Goal: Task Accomplishment & Management: Use online tool/utility

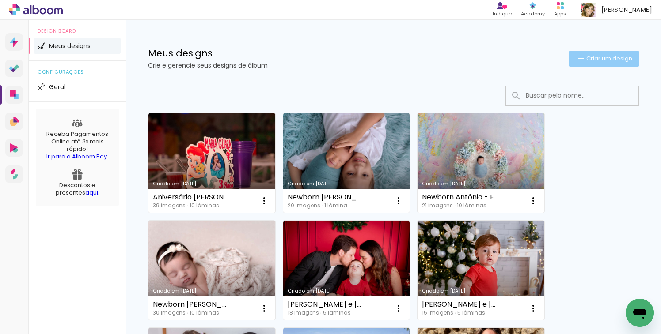
click at [592, 59] on span "Criar um design" at bounding box center [609, 59] width 46 height 6
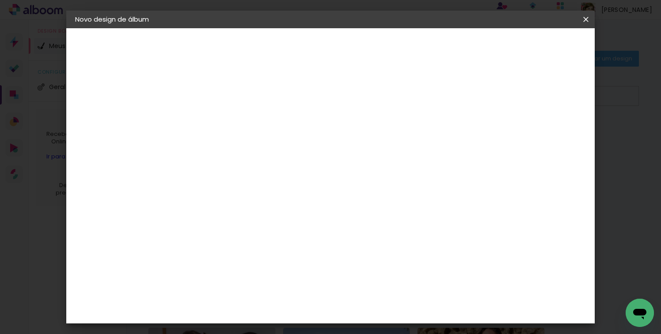
click at [220, 124] on input at bounding box center [220, 119] width 0 height 14
type input "Newborn Antônio"
type paper-input "Newborn Antônio"
click at [310, 51] on paper-button "Avançar" at bounding box center [288, 46] width 43 height 15
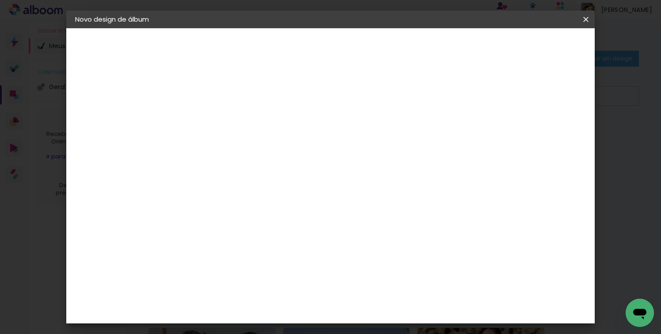
click at [252, 255] on div "DreambooksPro" at bounding box center [241, 258] width 57 height 7
click at [0, 0] on slot "Avançar" at bounding box center [0, 0] width 0 height 0
click at [254, 147] on input "text" at bounding box center [237, 154] width 34 height 14
click at [360, 146] on paper-item "Álbum" at bounding box center [387, 147] width 177 height 18
type input "Álbum"
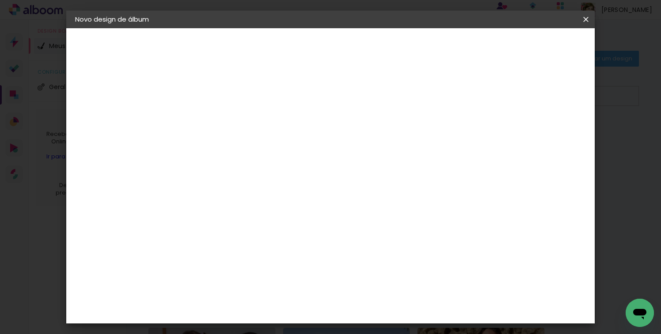
scroll to position [71, 0]
click at [279, 312] on span "20 × 20" at bounding box center [258, 321] width 41 height 18
click at [0, 0] on slot "Avançar" at bounding box center [0, 0] width 0 height 0
click at [0, 0] on slot "Mostrar sangria" at bounding box center [0, 0] width 0 height 0
type paper-checkbox "on"
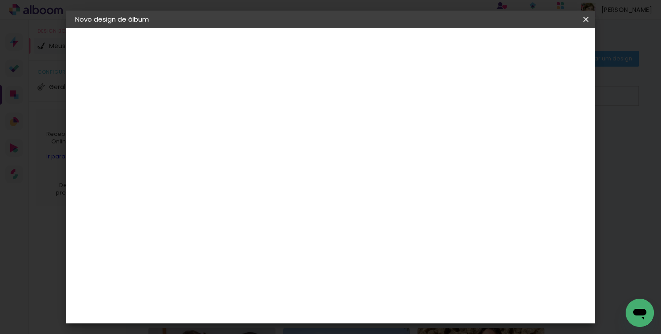
click at [0, 0] on slot "Mostrar sangria" at bounding box center [0, 0] width 0 height 0
click at [485, 49] on span "Iniciar design" at bounding box center [465, 47] width 40 height 6
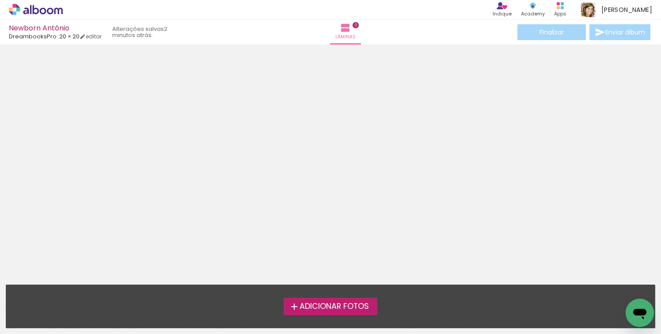
click at [328, 305] on span "Adicionar Fotos" at bounding box center [333, 307] width 69 height 8
click at [0, 0] on input "file" at bounding box center [0, 0] width 0 height 0
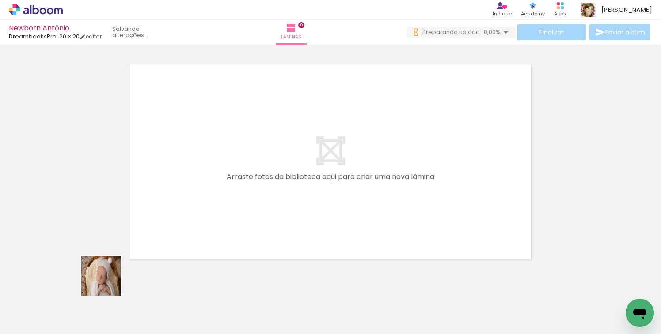
drag, startPoint x: 94, startPoint y: 304, endPoint x: 195, endPoint y: 187, distance: 154.4
click at [195, 187] on quentale-workspace at bounding box center [330, 167] width 661 height 334
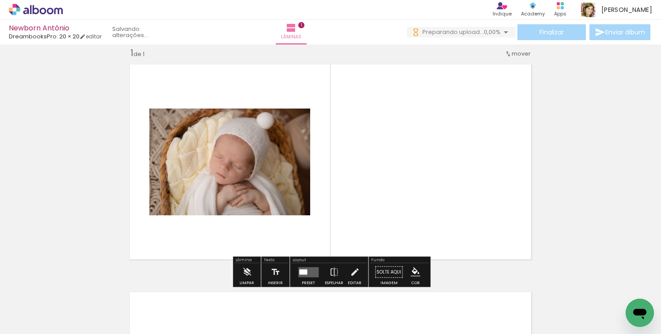
scroll to position [11, 0]
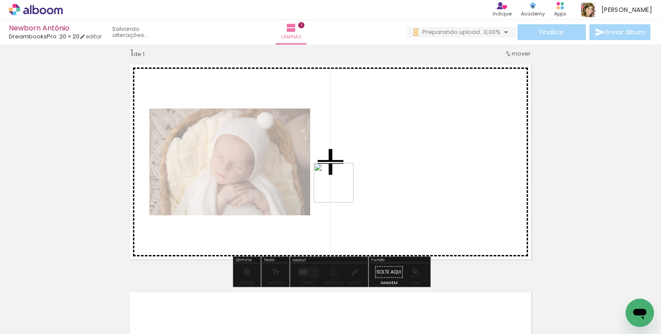
drag, startPoint x: 138, startPoint y: 306, endPoint x: 372, endPoint y: 174, distance: 268.6
click at [372, 174] on quentale-workspace at bounding box center [330, 167] width 661 height 334
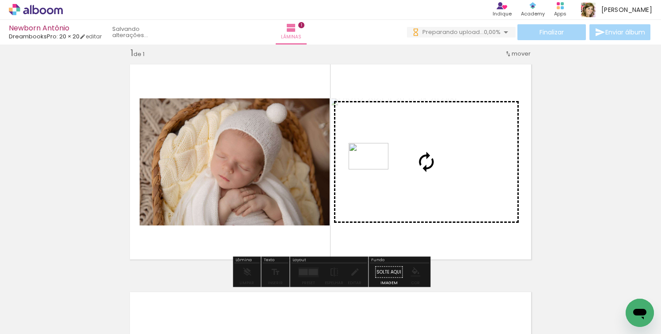
drag, startPoint x: 187, startPoint y: 309, endPoint x: 375, endPoint y: 170, distance: 233.7
click at [375, 170] on quentale-workspace at bounding box center [330, 167] width 661 height 334
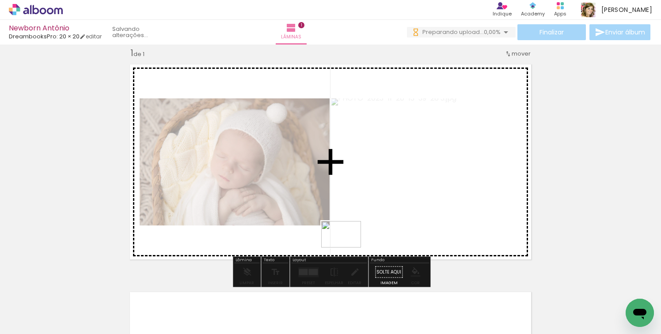
drag, startPoint x: 137, startPoint y: 303, endPoint x: 348, endPoint y: 248, distance: 217.8
click at [348, 248] on quentale-workspace at bounding box center [330, 167] width 661 height 334
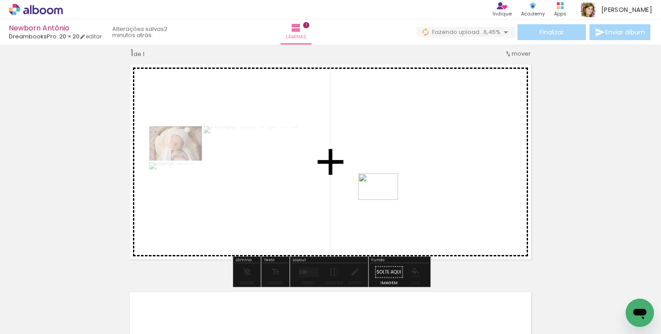
drag, startPoint x: 234, startPoint y: 310, endPoint x: 384, endPoint y: 199, distance: 186.9
click at [384, 199] on quentale-workspace at bounding box center [330, 167] width 661 height 334
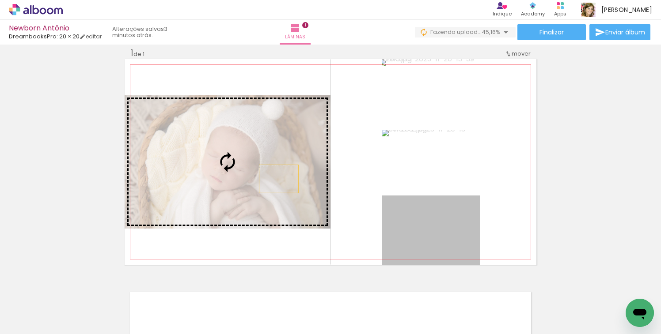
drag, startPoint x: 429, startPoint y: 237, endPoint x: 278, endPoint y: 179, distance: 161.6
click at [0, 0] on slot at bounding box center [0, 0] width 0 height 0
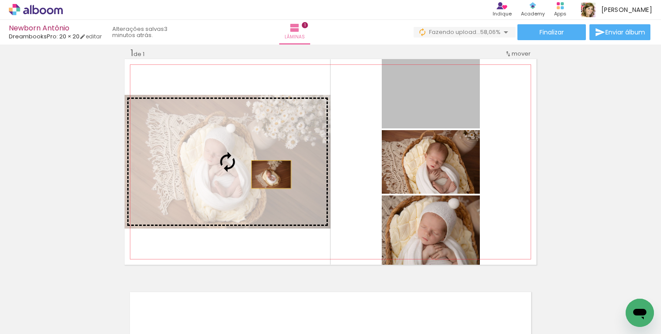
drag, startPoint x: 444, startPoint y: 110, endPoint x: 271, endPoint y: 174, distance: 184.5
click at [0, 0] on slot at bounding box center [0, 0] width 0 height 0
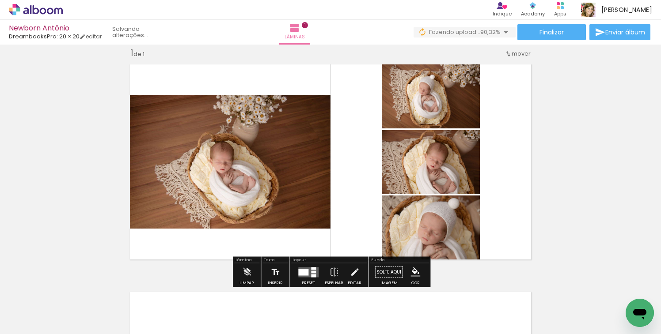
click at [299, 276] on quentale-layouter at bounding box center [308, 272] width 20 height 10
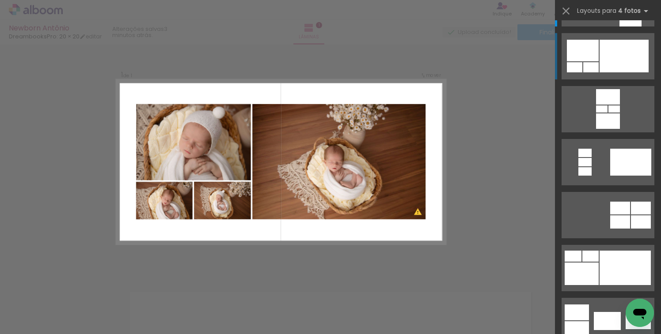
scroll to position [60, 0]
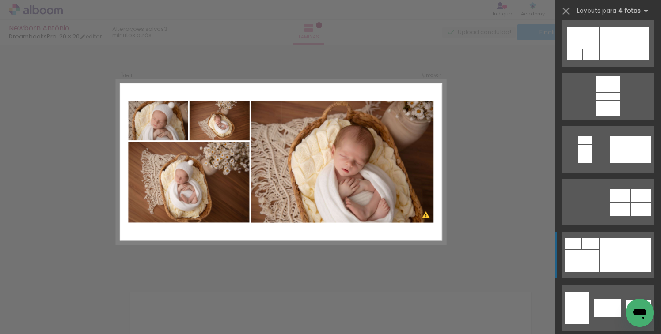
click at [615, 260] on div at bounding box center [624, 255] width 51 height 34
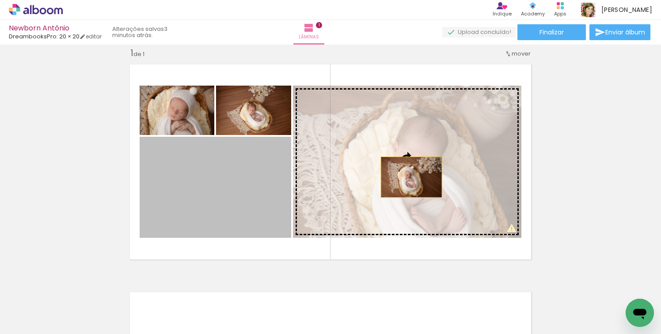
drag, startPoint x: 231, startPoint y: 203, endPoint x: 410, endPoint y: 176, distance: 181.7
click at [0, 0] on slot at bounding box center [0, 0] width 0 height 0
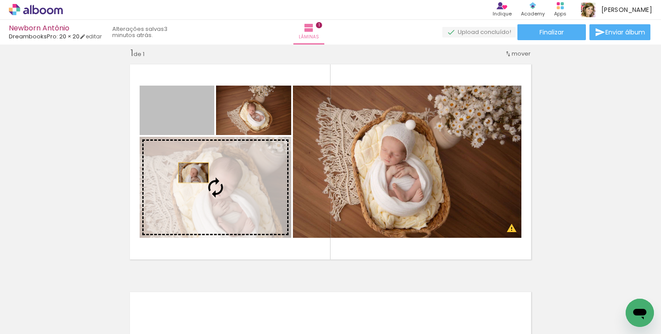
drag, startPoint x: 178, startPoint y: 114, endPoint x: 194, endPoint y: 175, distance: 63.1
click at [0, 0] on slot at bounding box center [0, 0] width 0 height 0
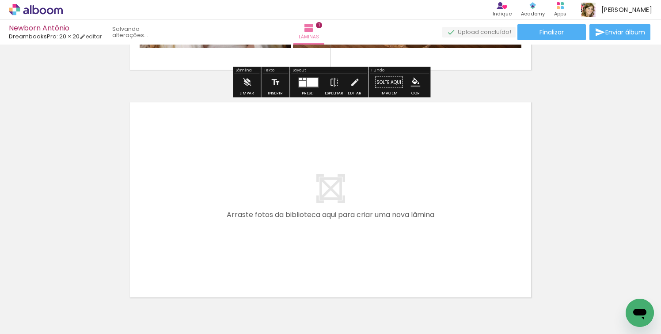
scroll to position [256, 0]
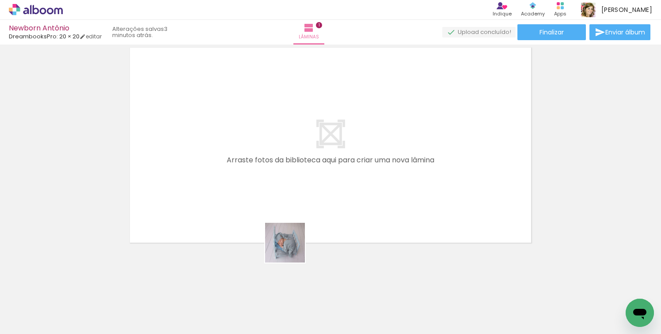
drag, startPoint x: 292, startPoint y: 301, endPoint x: 282, endPoint y: 166, distance: 135.9
click at [282, 166] on quentale-workspace at bounding box center [330, 167] width 661 height 334
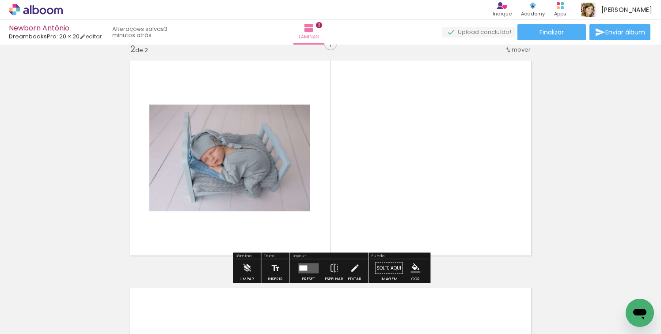
scroll to position [239, 0]
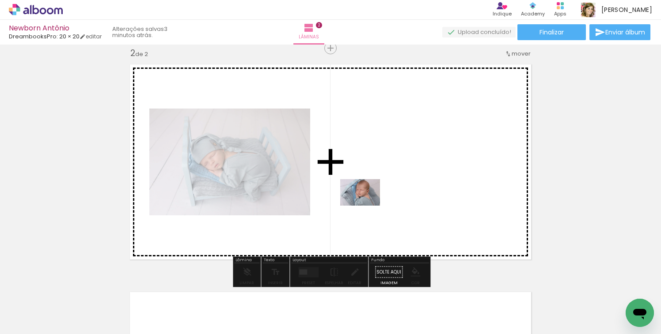
drag, startPoint x: 333, startPoint y: 304, endPoint x: 371, endPoint y: 197, distance: 113.6
click at [371, 197] on quentale-workspace at bounding box center [330, 167] width 661 height 334
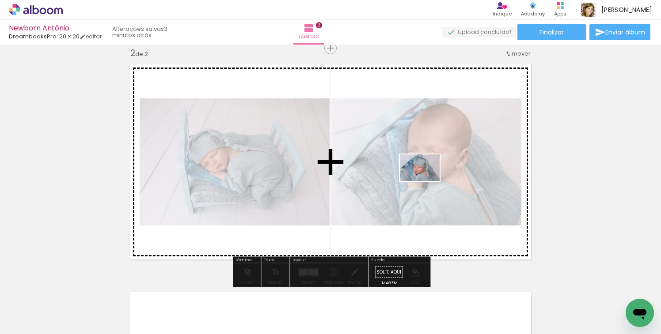
drag, startPoint x: 391, startPoint y: 315, endPoint x: 426, endPoint y: 181, distance: 138.4
click at [426, 181] on quentale-workspace at bounding box center [330, 167] width 661 height 334
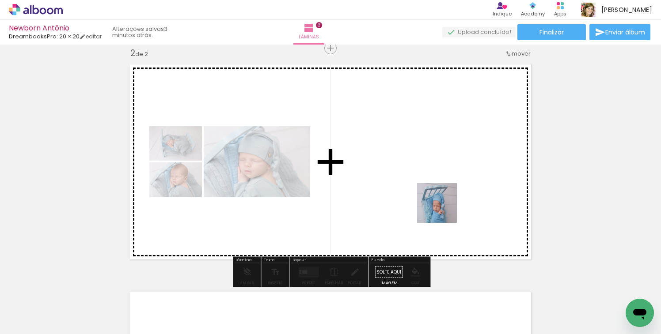
drag, startPoint x: 443, startPoint y: 310, endPoint x: 443, endPoint y: 188, distance: 121.9
click at [443, 188] on quentale-workspace at bounding box center [330, 167] width 661 height 334
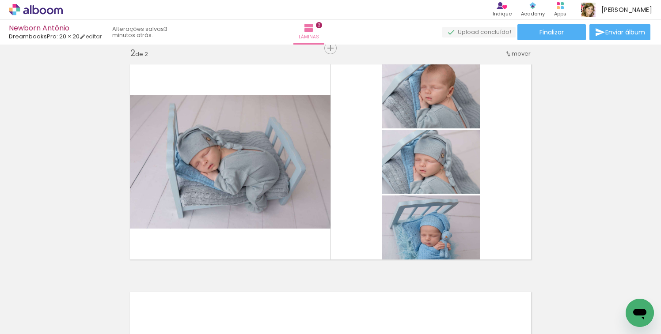
scroll to position [0, 180]
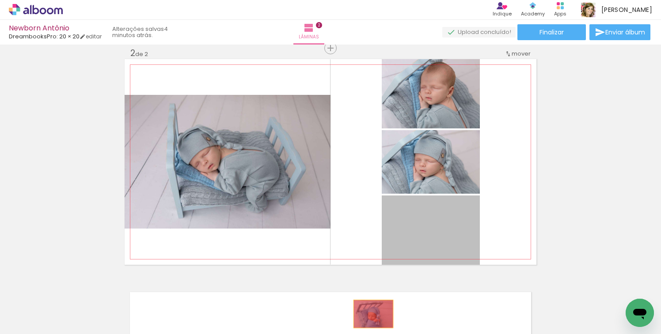
drag, startPoint x: 421, startPoint y: 236, endPoint x: 373, endPoint y: 314, distance: 91.2
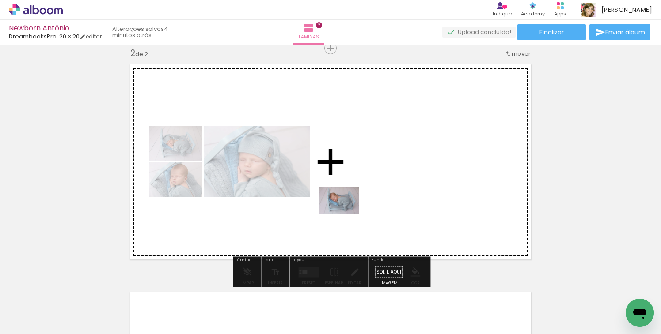
drag, startPoint x: 309, startPoint y: 310, endPoint x: 348, endPoint y: 211, distance: 106.1
click at [348, 211] on quentale-workspace at bounding box center [330, 167] width 661 height 334
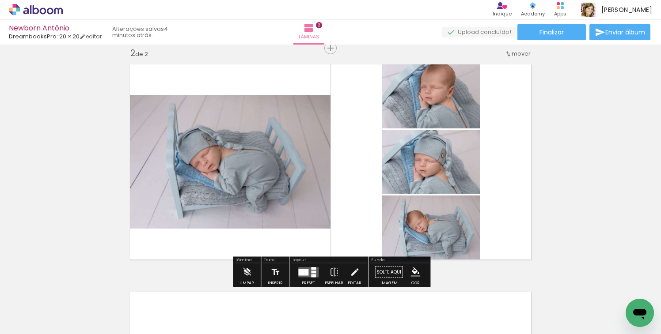
click at [300, 275] on div at bounding box center [303, 272] width 10 height 7
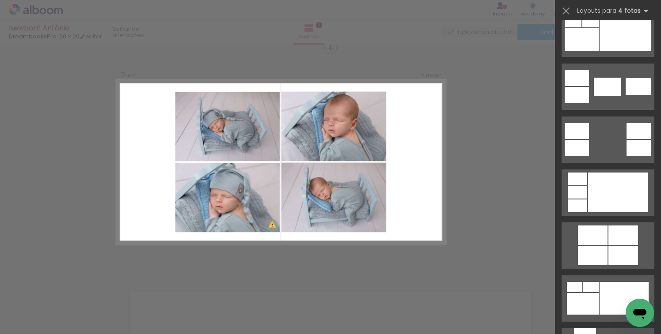
scroll to position [286, 0]
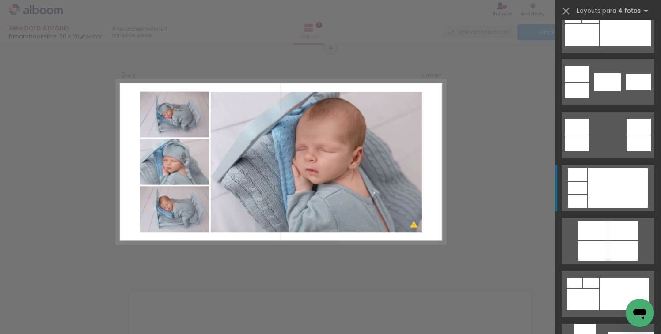
click at [610, 193] on div at bounding box center [618, 188] width 60 height 40
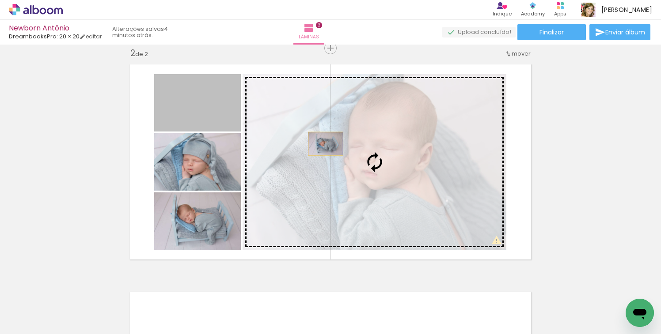
drag, startPoint x: 227, startPoint y: 115, endPoint x: 387, endPoint y: 172, distance: 169.1
click at [0, 0] on slot at bounding box center [0, 0] width 0 height 0
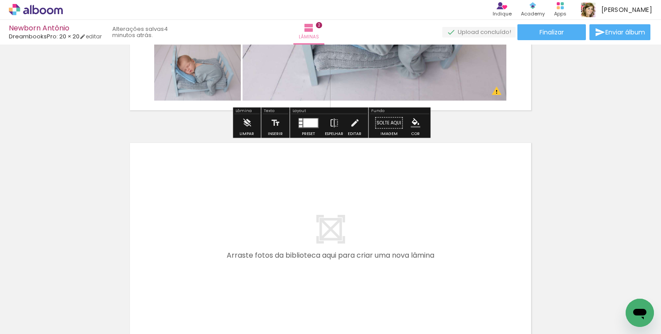
scroll to position [389, 0]
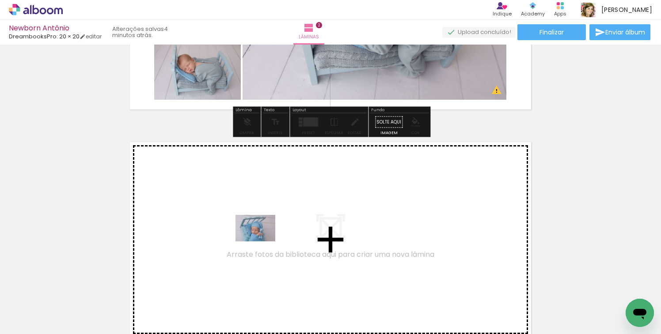
drag, startPoint x: 250, startPoint y: 312, endPoint x: 262, endPoint y: 242, distance: 71.7
click at [262, 242] on quentale-workspace at bounding box center [330, 167] width 661 height 334
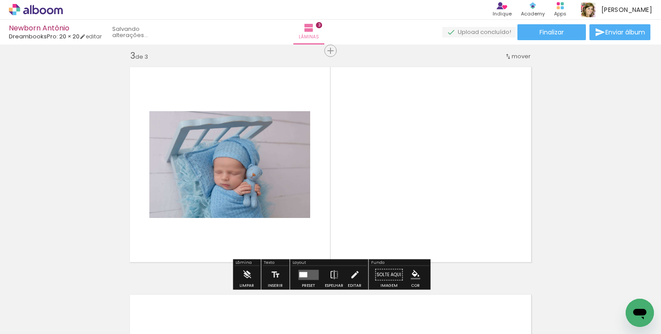
scroll to position [467, 0]
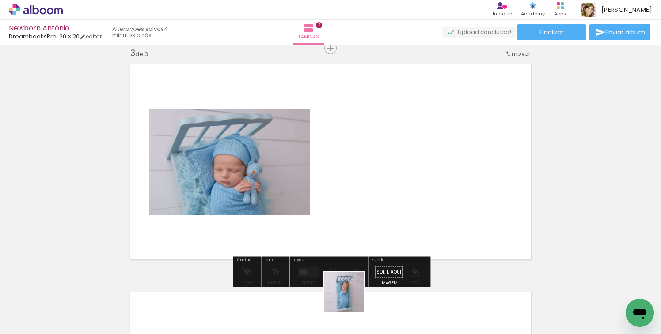
drag, startPoint x: 348, startPoint y: 311, endPoint x: 362, endPoint y: 224, distance: 88.6
click at [362, 224] on quentale-workspace at bounding box center [330, 167] width 661 height 334
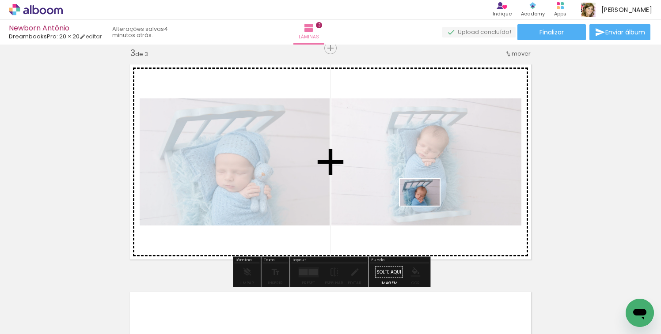
drag, startPoint x: 410, startPoint y: 305, endPoint x: 426, endPoint y: 206, distance: 100.3
click at [426, 206] on quentale-workspace at bounding box center [330, 167] width 661 height 334
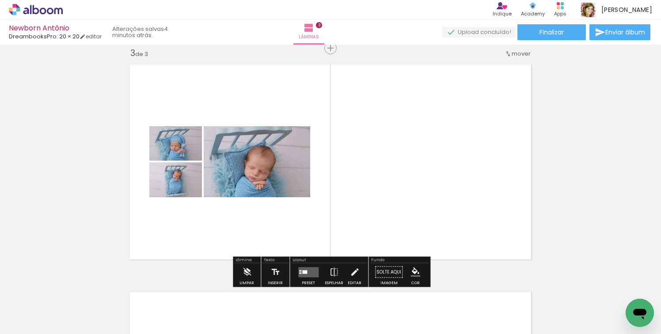
click at [303, 276] on quentale-layouter at bounding box center [308, 272] width 20 height 10
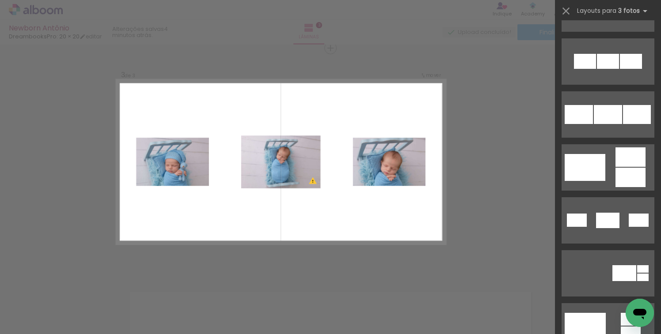
scroll to position [90, 0]
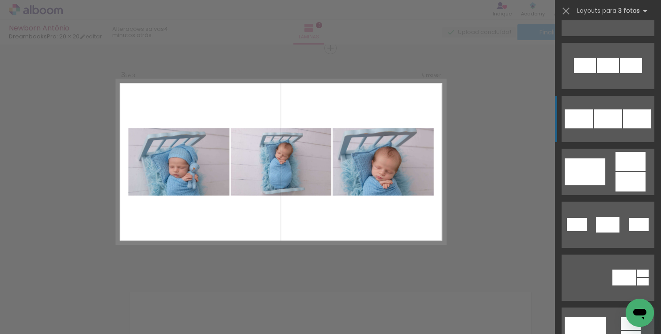
click at [603, 73] on div at bounding box center [608, 65] width 22 height 15
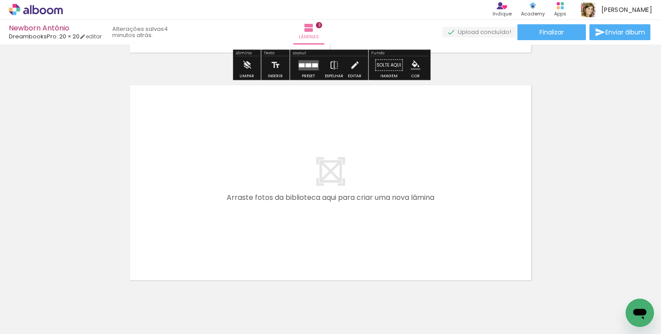
scroll to position [712, 0]
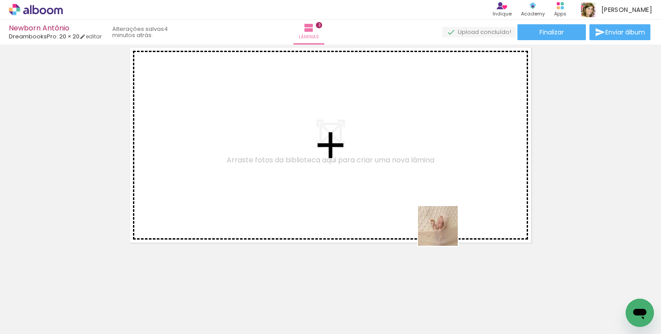
drag, startPoint x: 460, startPoint y: 312, endPoint x: 440, endPoint y: 199, distance: 114.8
click at [440, 199] on quentale-workspace at bounding box center [330, 167] width 661 height 334
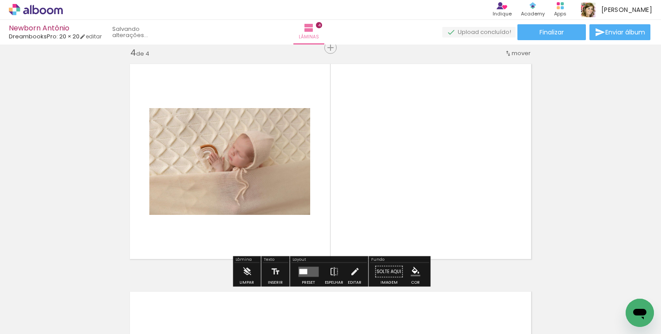
scroll to position [695, 0]
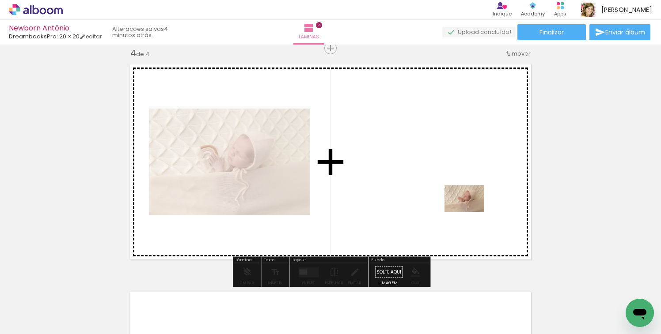
drag, startPoint x: 496, startPoint y: 301, endPoint x: 467, endPoint y: 201, distance: 103.6
click at [467, 201] on quentale-workspace at bounding box center [330, 167] width 661 height 334
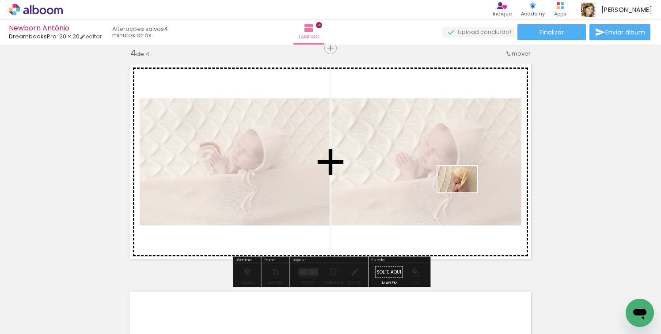
drag, startPoint x: 560, startPoint y: 306, endPoint x: 463, endPoint y: 192, distance: 149.8
click at [463, 192] on quentale-workspace at bounding box center [330, 167] width 661 height 334
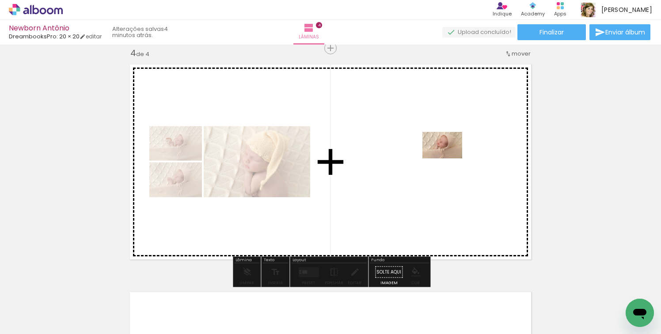
drag, startPoint x: 593, startPoint y: 304, endPoint x: 448, endPoint y: 159, distance: 205.8
click at [448, 159] on quentale-workspace at bounding box center [330, 167] width 661 height 334
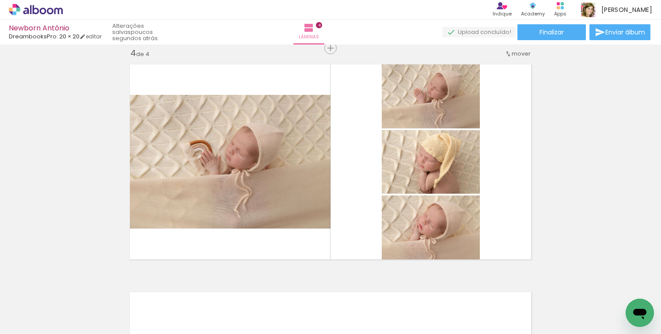
scroll to position [0, 674]
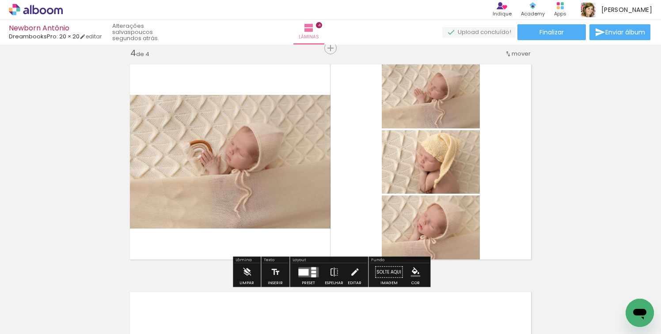
click at [305, 276] on quentale-layouter at bounding box center [308, 272] width 20 height 10
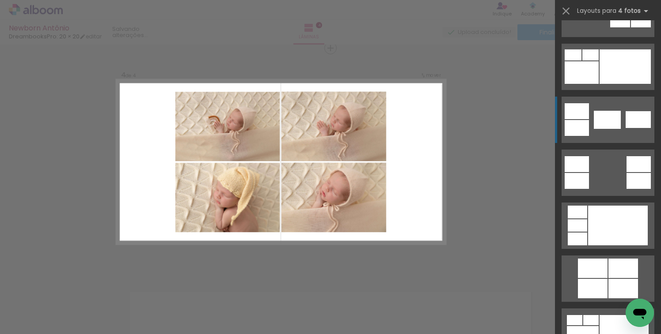
scroll to position [247, 0]
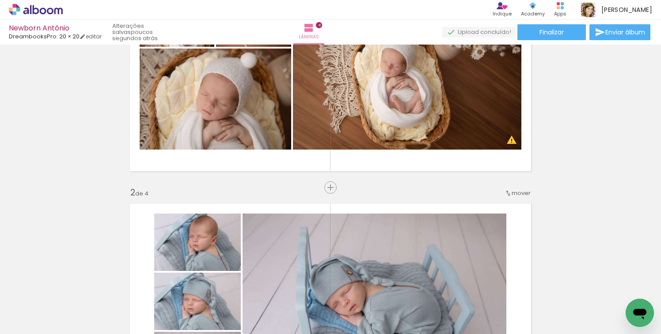
scroll to position [88, 0]
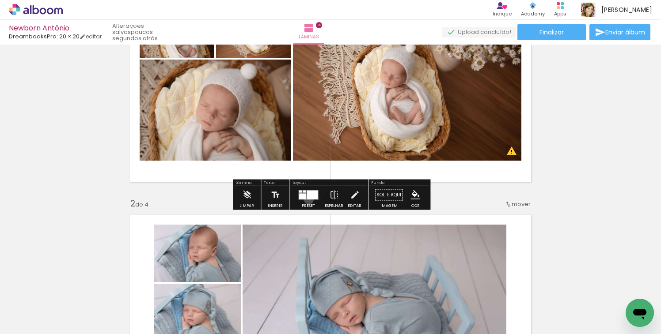
click at [307, 199] on quentale-layouter at bounding box center [308, 195] width 20 height 10
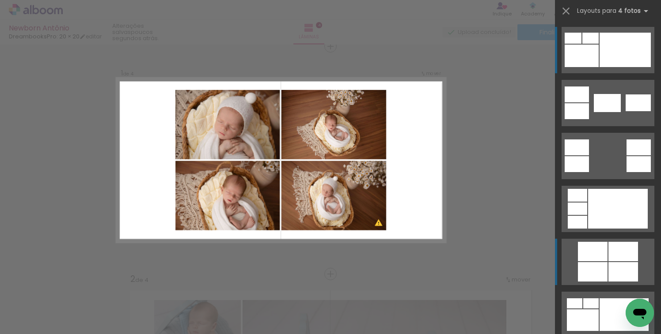
scroll to position [11, 0]
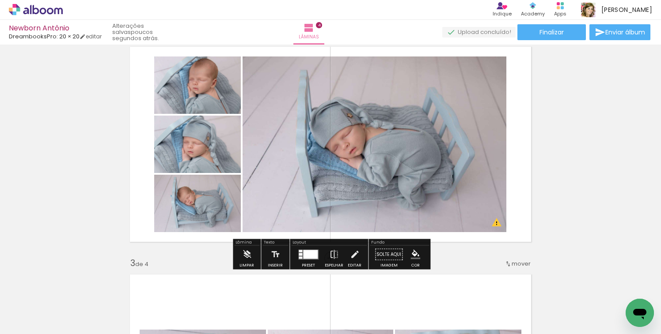
scroll to position [260, 0]
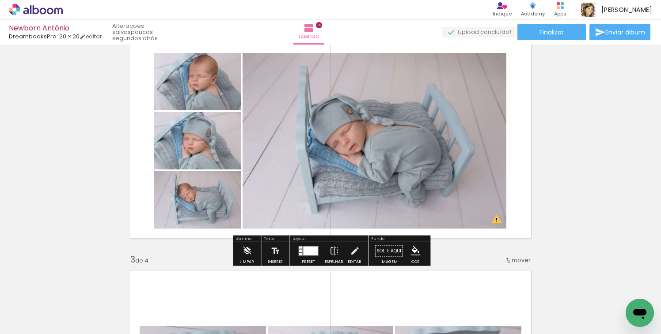
click at [307, 257] on div at bounding box center [308, 252] width 24 height 18
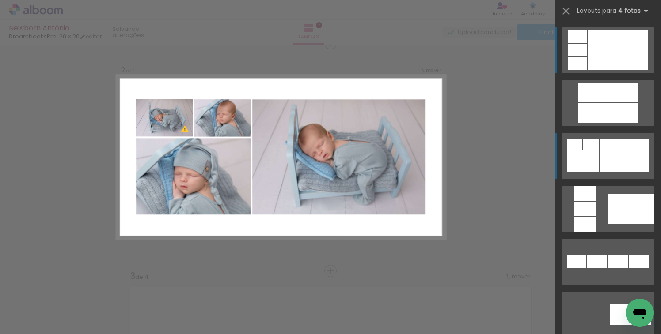
scroll to position [239, 0]
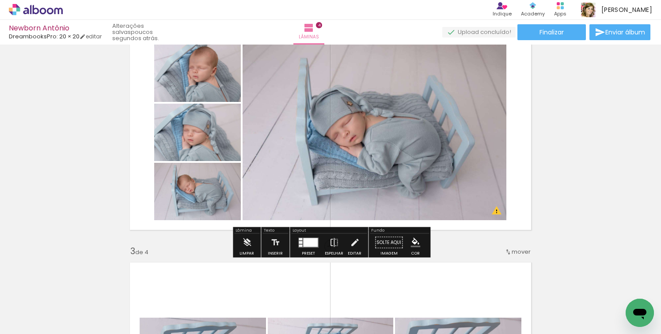
scroll to position [273, 0]
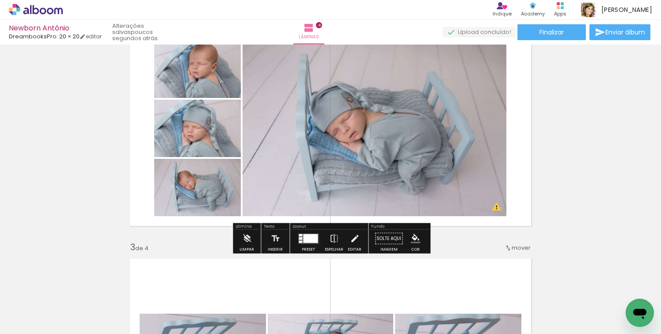
click at [307, 239] on div at bounding box center [310, 238] width 15 height 9
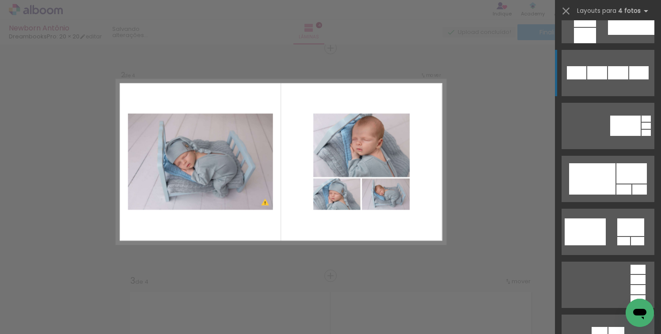
scroll to position [618, 0]
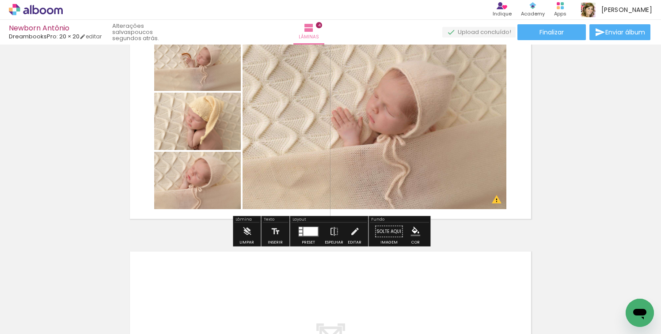
scroll to position [737, 0]
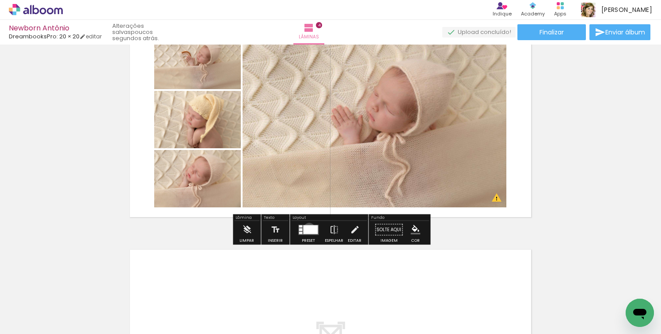
click at [307, 228] on div at bounding box center [310, 229] width 15 height 9
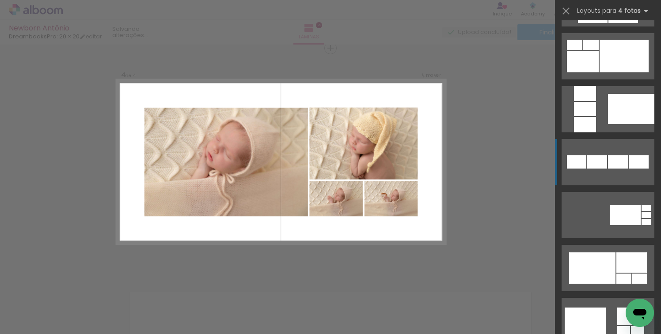
scroll to position [527, 0]
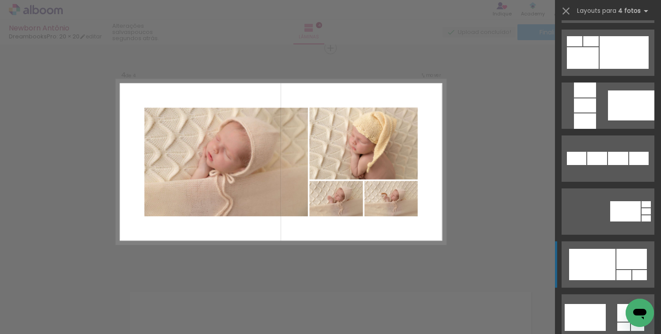
click at [602, 69] on div at bounding box center [623, 52] width 49 height 33
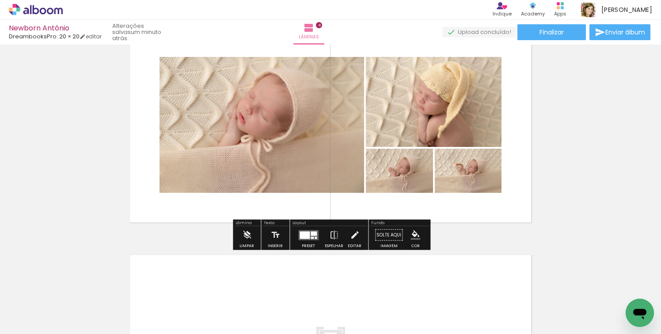
scroll to position [733, 0]
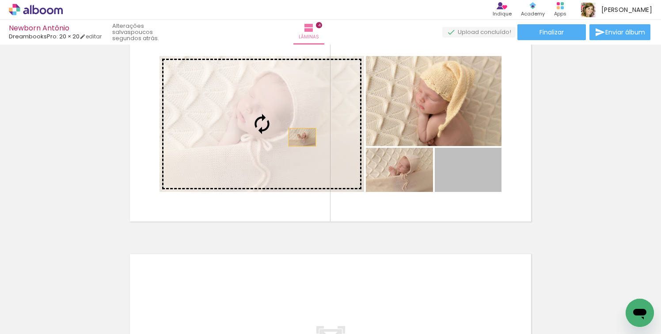
drag, startPoint x: 484, startPoint y: 183, endPoint x: 299, endPoint y: 136, distance: 190.6
click at [0, 0] on slot at bounding box center [0, 0] width 0 height 0
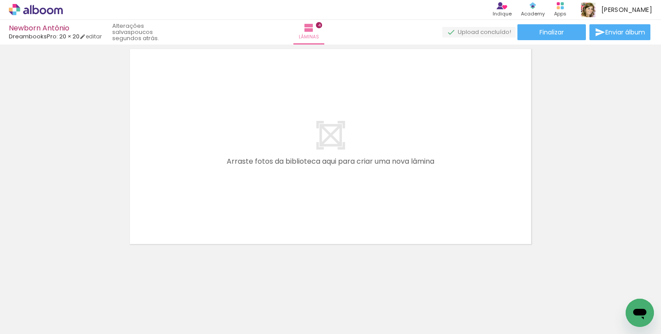
scroll to position [940, 0]
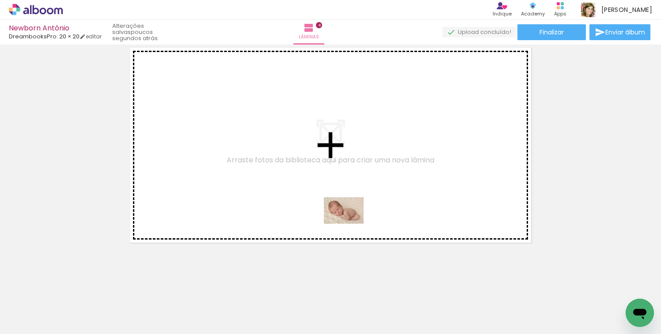
drag, startPoint x: 353, startPoint y: 310, endPoint x: 349, endPoint y: 212, distance: 97.7
click at [349, 212] on quentale-workspace at bounding box center [330, 167] width 661 height 334
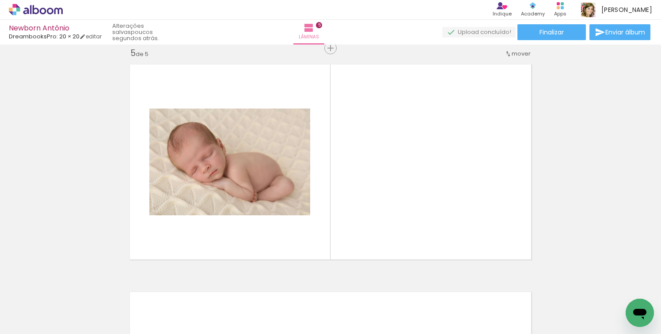
scroll to position [0, 715]
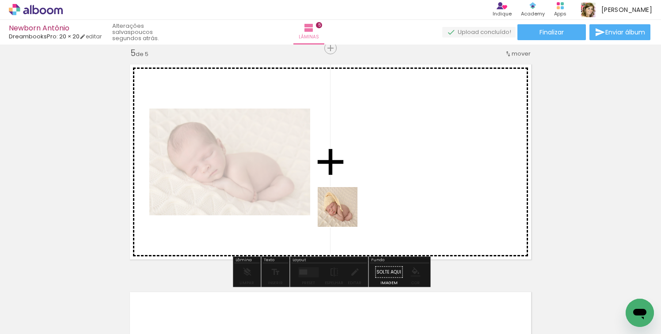
drag, startPoint x: 163, startPoint y: 312, endPoint x: 355, endPoint y: 210, distance: 216.6
click at [355, 210] on quentale-workspace at bounding box center [330, 167] width 661 height 334
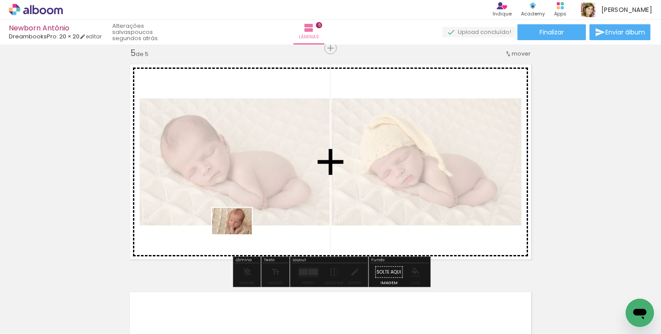
drag, startPoint x: 220, startPoint y: 307, endPoint x: 239, endPoint y: 235, distance: 75.2
click at [239, 235] on quentale-workspace at bounding box center [330, 167] width 661 height 334
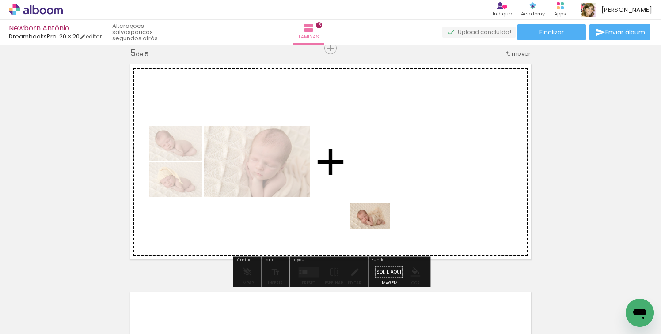
drag, startPoint x: 308, startPoint y: 310, endPoint x: 378, endPoint y: 228, distance: 106.8
click at [378, 228] on quentale-workspace at bounding box center [330, 167] width 661 height 334
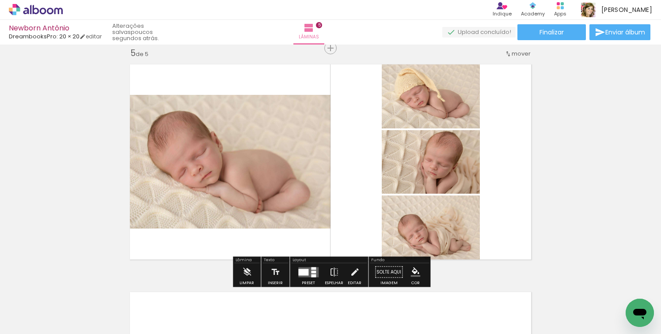
click at [300, 272] on div at bounding box center [303, 272] width 10 height 7
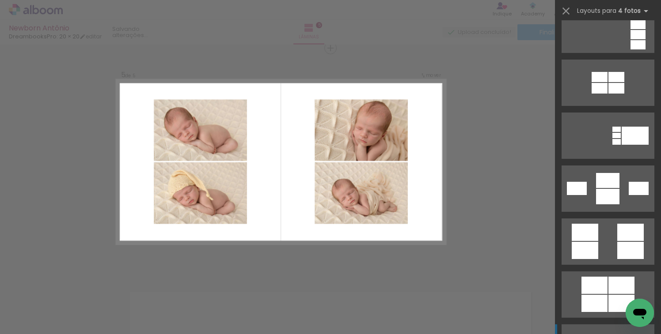
scroll to position [872, 0]
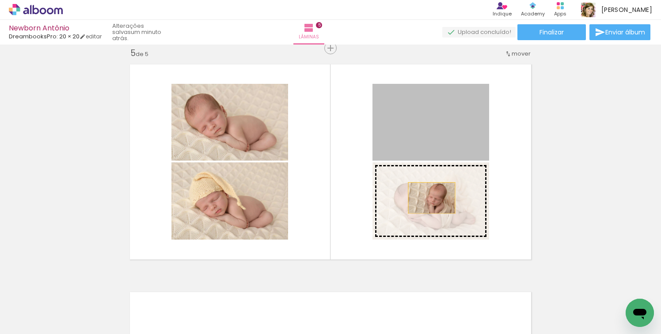
drag, startPoint x: 434, startPoint y: 150, endPoint x: 431, endPoint y: 198, distance: 48.2
click at [0, 0] on slot at bounding box center [0, 0] width 0 height 0
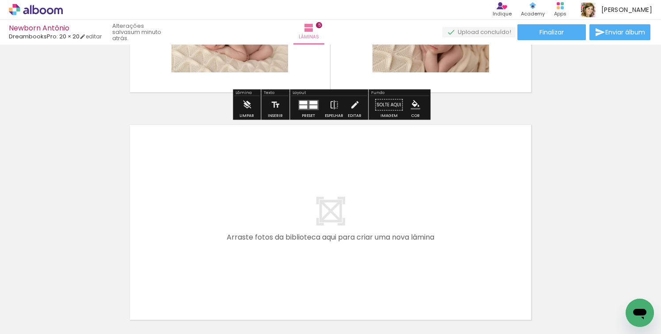
scroll to position [1089, 0]
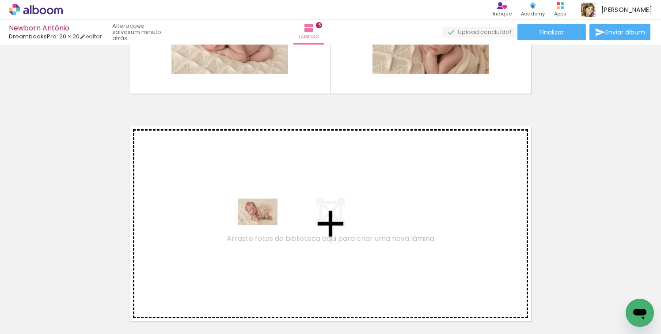
drag, startPoint x: 264, startPoint y: 310, endPoint x: 264, endPoint y: 225, distance: 84.4
click at [264, 225] on quentale-workspace at bounding box center [330, 167] width 661 height 334
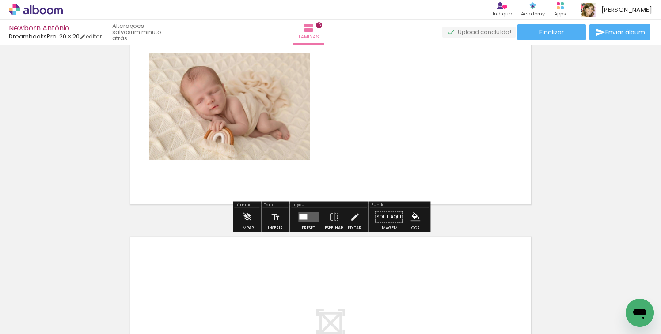
scroll to position [1206, 0]
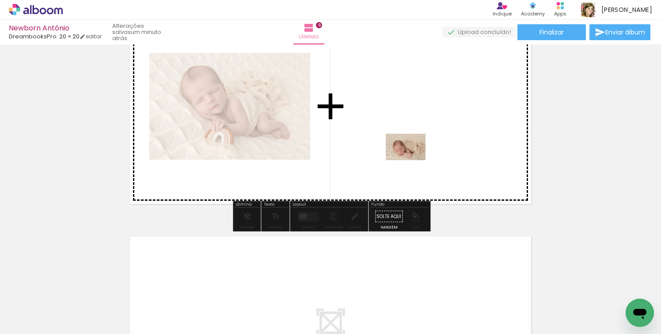
drag, startPoint x: 371, startPoint y: 312, endPoint x: 413, endPoint y: 160, distance: 157.9
click at [413, 160] on quentale-workspace at bounding box center [330, 167] width 661 height 334
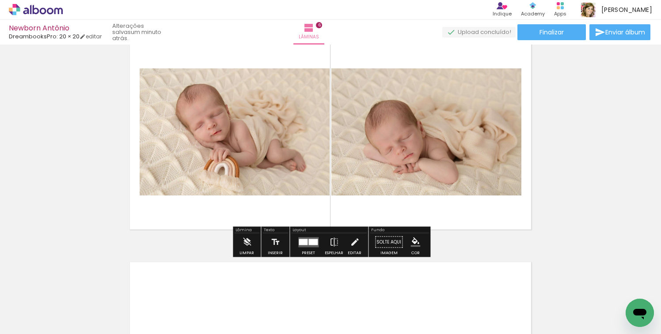
scroll to position [1182, 0]
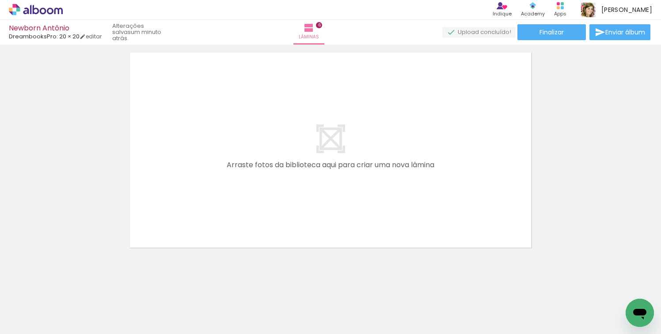
scroll to position [1395, 0]
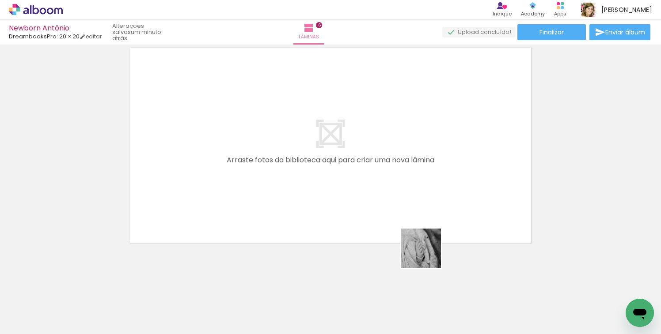
drag, startPoint x: 428, startPoint y: 308, endPoint x: 428, endPoint y: 215, distance: 92.8
click at [428, 215] on quentale-workspace at bounding box center [330, 167] width 661 height 334
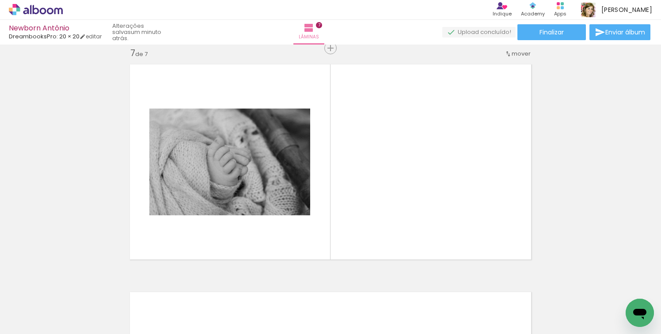
scroll to position [0, 879]
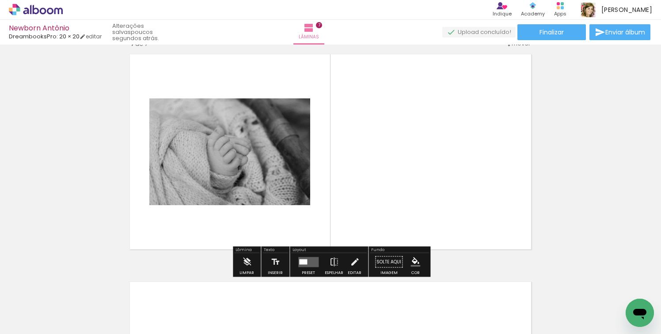
scroll to position [1388, 0]
click at [303, 272] on div "Preset" at bounding box center [308, 274] width 13 height 4
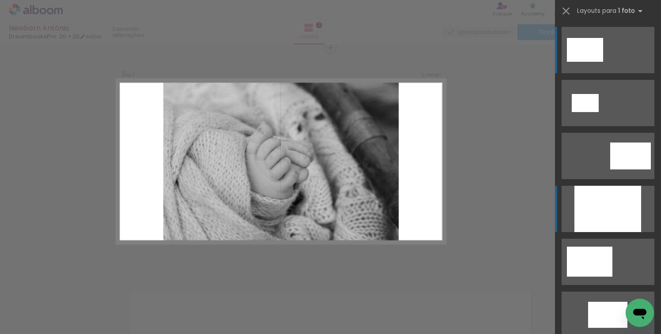
scroll to position [1379, 0]
click at [619, 207] on div at bounding box center [607, 209] width 67 height 46
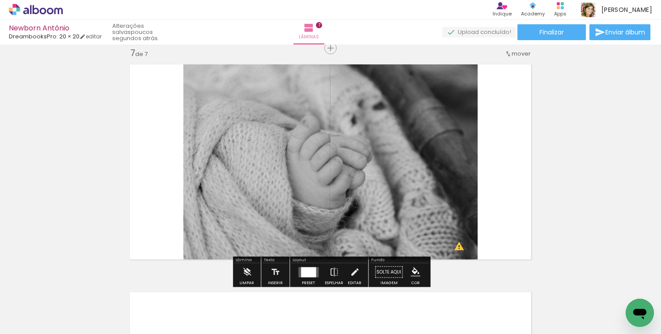
click at [310, 273] on div at bounding box center [308, 272] width 15 height 10
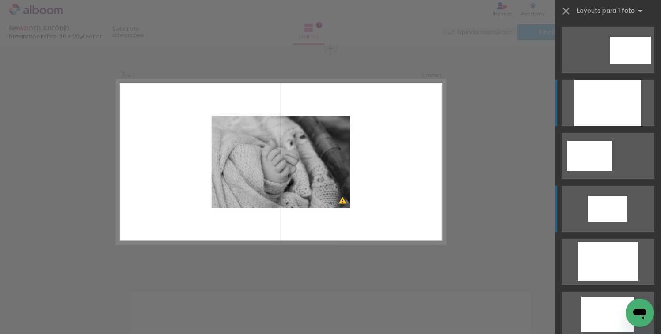
scroll to position [105, 0]
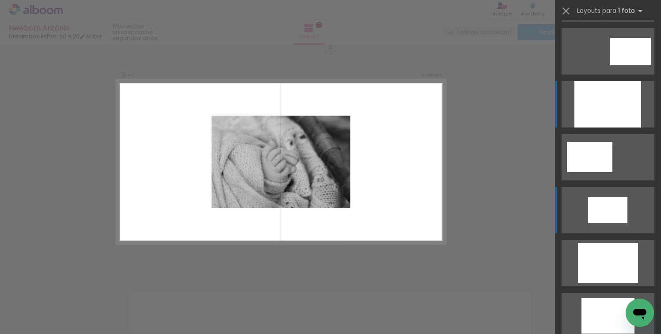
click at [618, 128] on div at bounding box center [607, 104] width 67 height 46
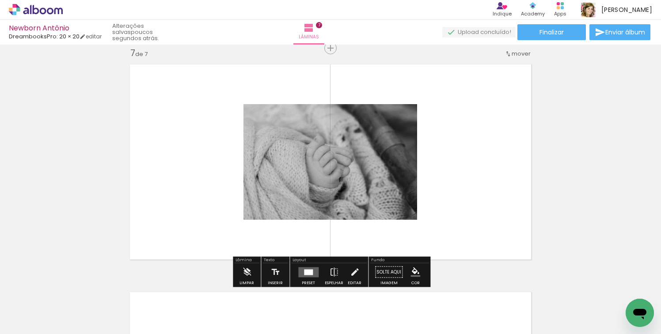
click at [305, 275] on div at bounding box center [308, 272] width 9 height 6
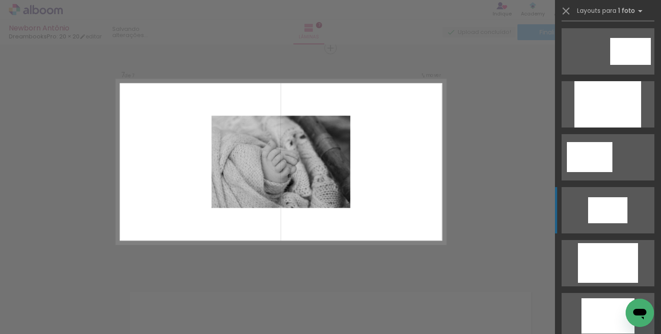
scroll to position [265, 0]
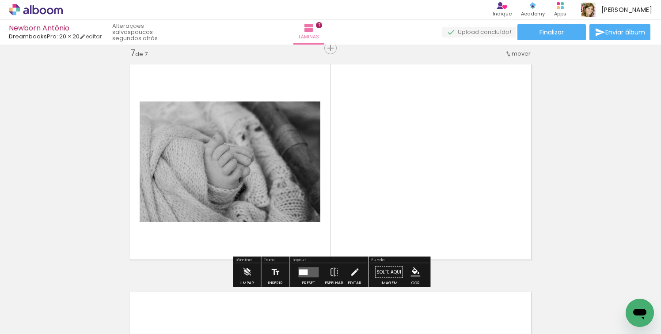
click at [30, 325] on span "Adicionar Fotos" at bounding box center [31, 323] width 27 height 10
click at [0, 0] on input "file" at bounding box center [0, 0] width 0 height 0
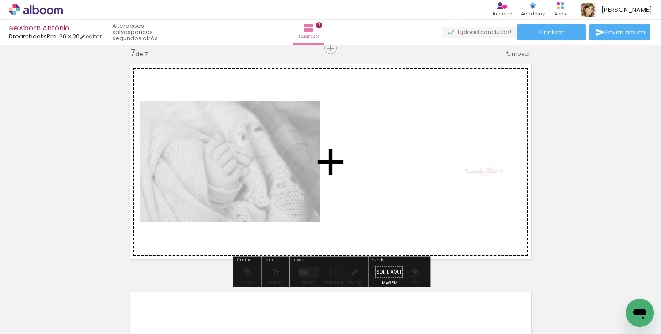
drag, startPoint x: 622, startPoint y: 304, endPoint x: 480, endPoint y: 183, distance: 187.0
click at [480, 183] on quentale-workspace at bounding box center [330, 167] width 661 height 334
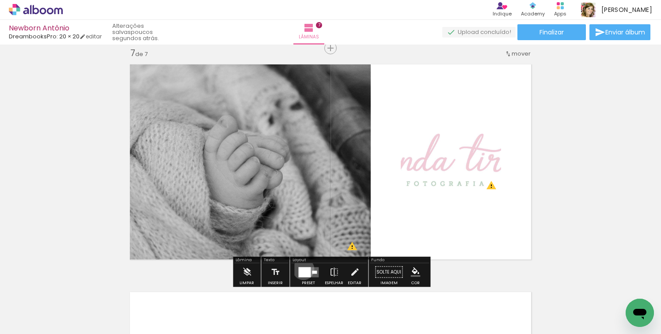
click at [301, 269] on div at bounding box center [304, 272] width 12 height 10
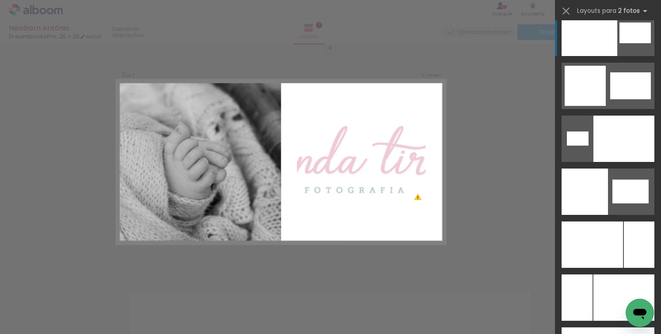
scroll to position [0, 0]
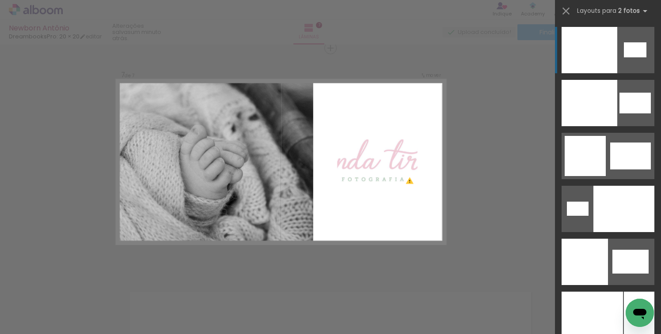
click at [607, 80] on div at bounding box center [589, 103] width 56 height 46
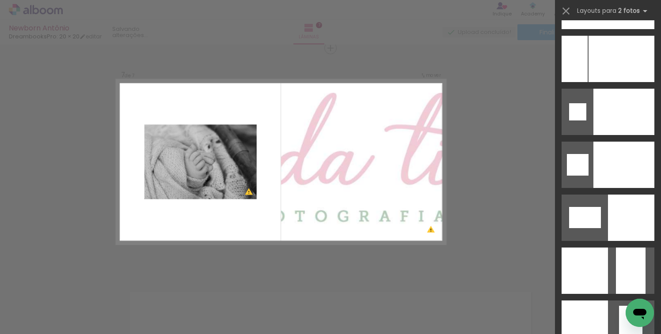
scroll to position [441, 0]
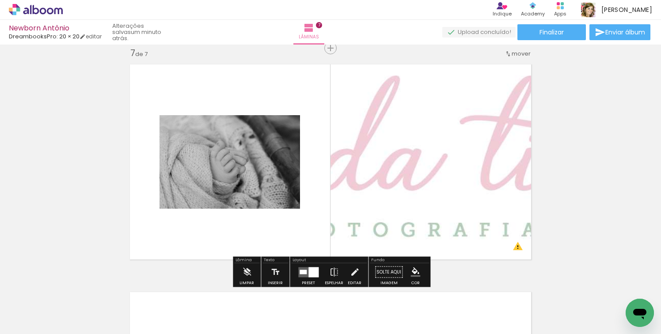
click at [310, 271] on div at bounding box center [313, 272] width 10 height 10
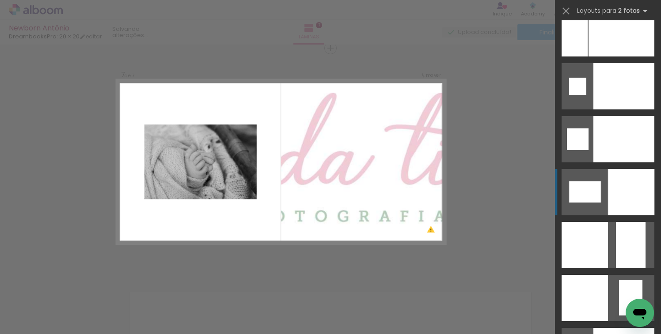
scroll to position [583, 0]
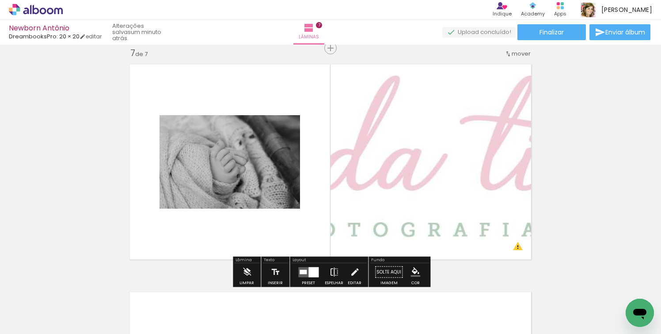
click at [332, 273] on iron-icon at bounding box center [334, 273] width 10 height 18
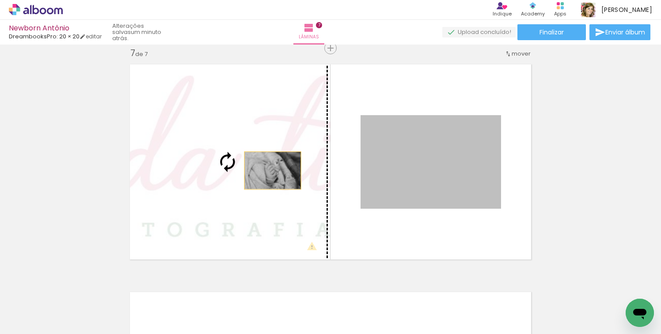
drag, startPoint x: 397, startPoint y: 171, endPoint x: 267, endPoint y: 172, distance: 129.9
click at [0, 0] on slot at bounding box center [0, 0] width 0 height 0
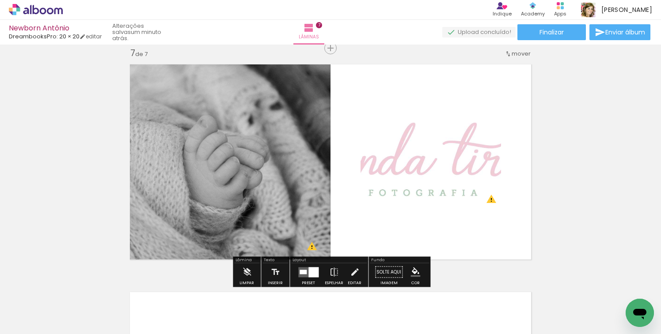
click at [395, 183] on quentale-photo at bounding box center [430, 162] width 140 height 94
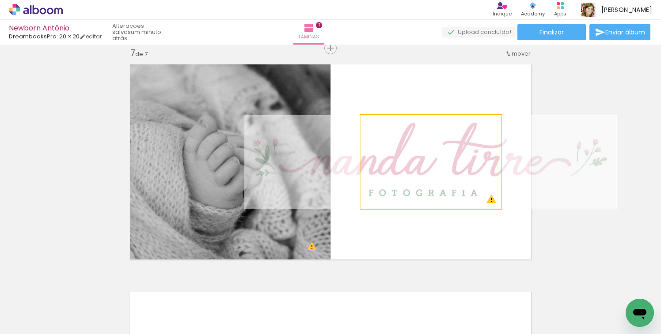
click at [395, 183] on quentale-photo at bounding box center [430, 162] width 140 height 94
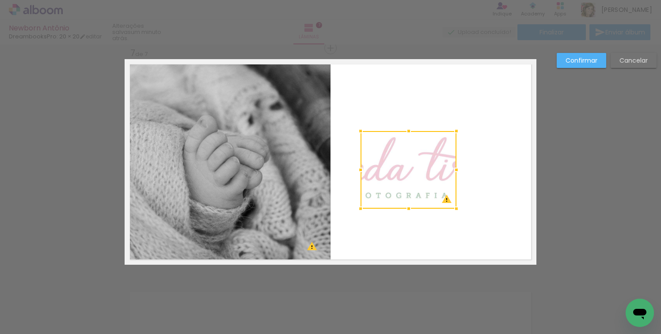
drag, startPoint x: 501, startPoint y: 114, endPoint x: 457, endPoint y: 129, distance: 46.9
click at [457, 129] on div at bounding box center [456, 131] width 18 height 18
click at [0, 0] on slot "Cancelar" at bounding box center [0, 0] width 0 height 0
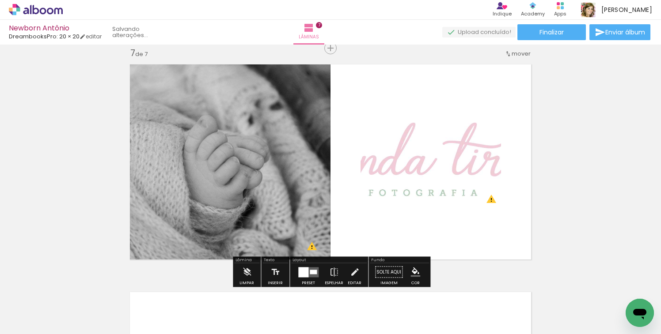
click at [457, 151] on quentale-photo at bounding box center [430, 162] width 140 height 94
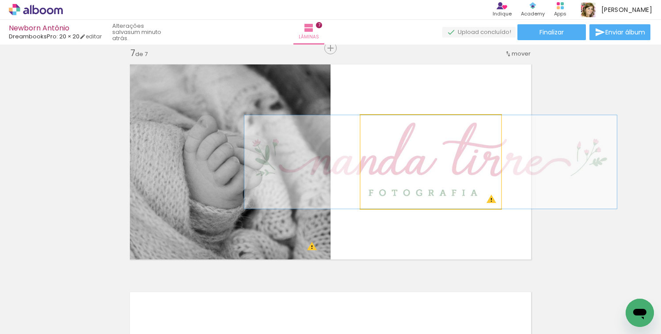
click at [457, 151] on quentale-photo at bounding box center [430, 162] width 140 height 94
drag, startPoint x: 381, startPoint y: 125, endPoint x: 367, endPoint y: 126, distance: 14.2
type paper-slider "100"
click at [368, 125] on div at bounding box center [393, 124] width 61 height 13
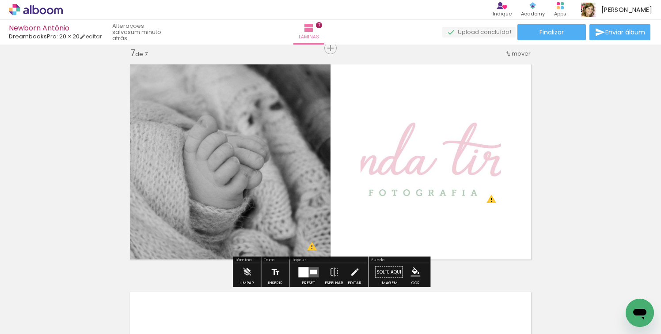
click at [421, 157] on quentale-photo at bounding box center [430, 162] width 140 height 94
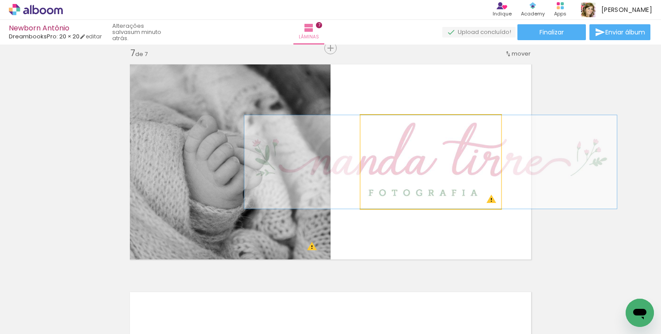
click at [421, 157] on quentale-photo at bounding box center [430, 162] width 140 height 94
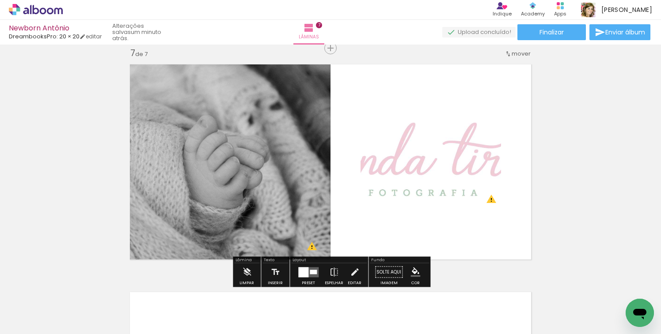
click at [442, 166] on quentale-photo at bounding box center [430, 162] width 140 height 94
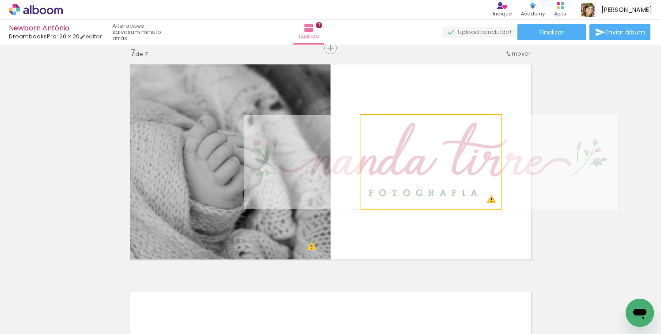
click at [442, 166] on quentale-photo at bounding box center [430, 162] width 140 height 94
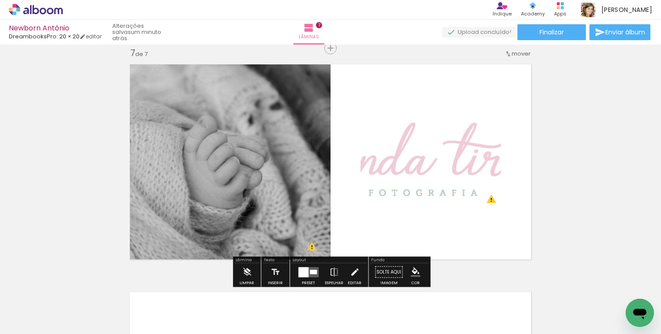
click at [435, 218] on quentale-layouter at bounding box center [331, 162] width 412 height 206
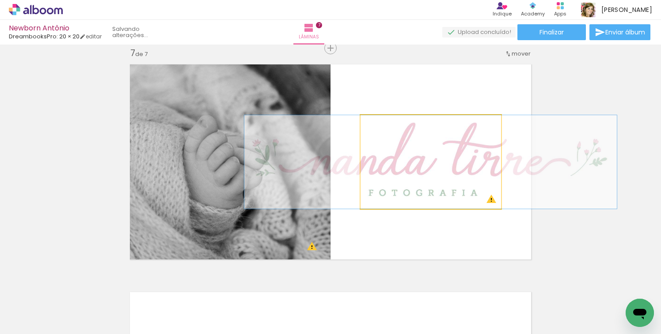
click at [432, 188] on quentale-photo at bounding box center [430, 162] width 140 height 94
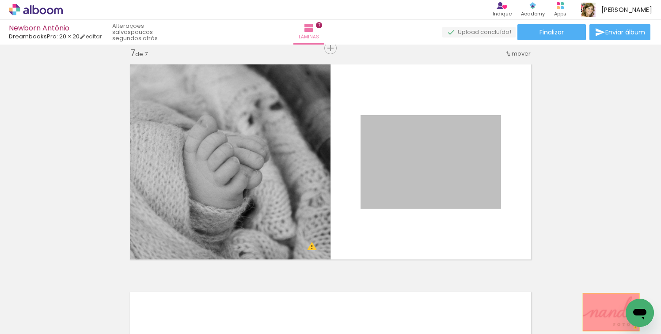
drag, startPoint x: 432, startPoint y: 188, endPoint x: 611, endPoint y: 312, distance: 218.4
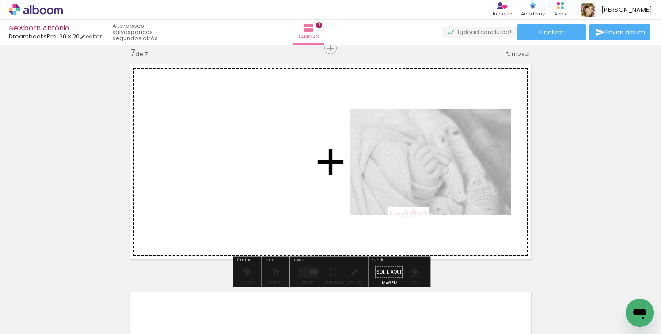
drag, startPoint x: 621, startPoint y: 308, endPoint x: 415, endPoint y: 236, distance: 217.9
click at [415, 236] on quentale-workspace at bounding box center [330, 167] width 661 height 334
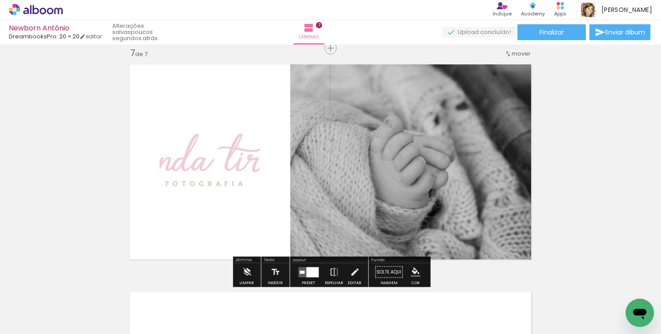
click at [306, 271] on div at bounding box center [312, 272] width 12 height 10
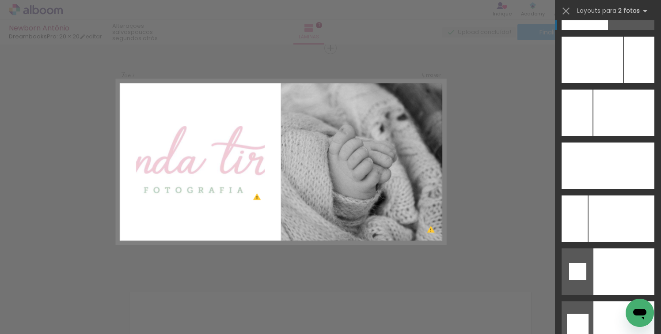
scroll to position [640, 0]
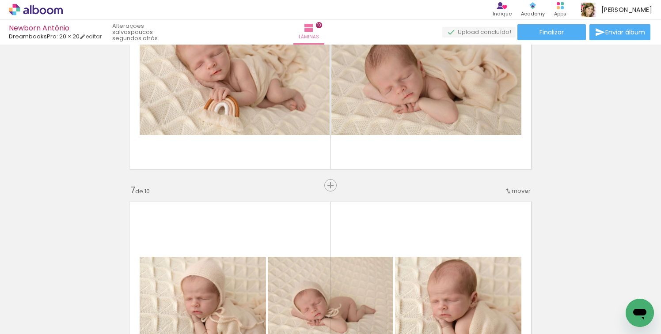
scroll to position [1236, 0]
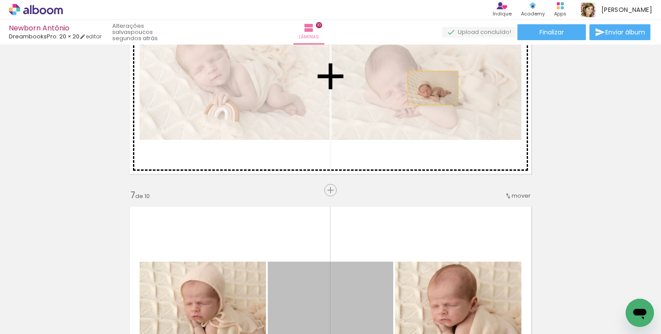
drag, startPoint x: 380, startPoint y: 268, endPoint x: 433, endPoint y: 88, distance: 187.9
click at [433, 88] on div "Inserir lâmina 1 de 10 Inserir lâmina 2 de 10 Inserir lâmina 3 de 10 Inserir lâ…" at bounding box center [330, 65] width 661 height 2508
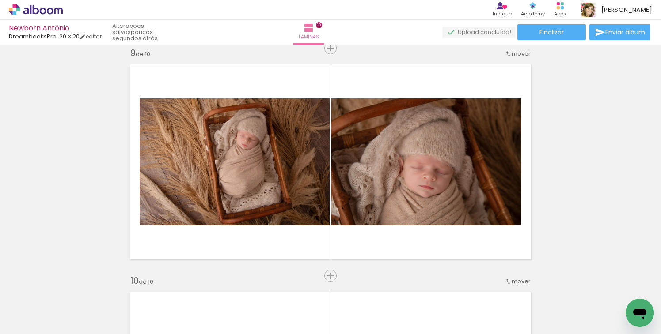
scroll to position [1838, 0]
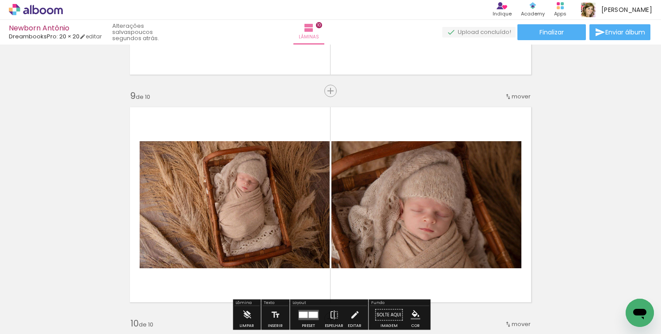
scroll to position [1791, 0]
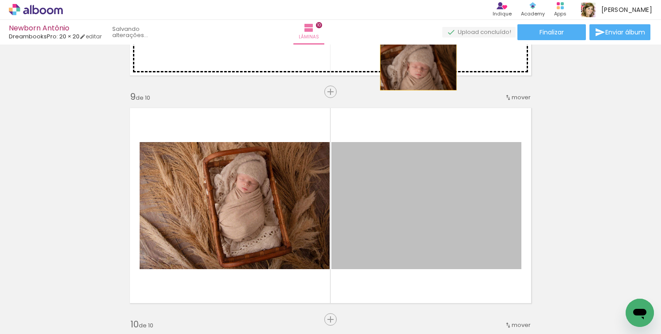
drag, startPoint x: 417, startPoint y: 193, endPoint x: 418, endPoint y: 64, distance: 129.0
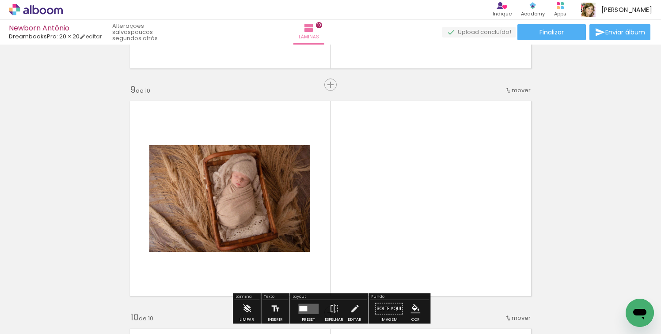
scroll to position [1796, 0]
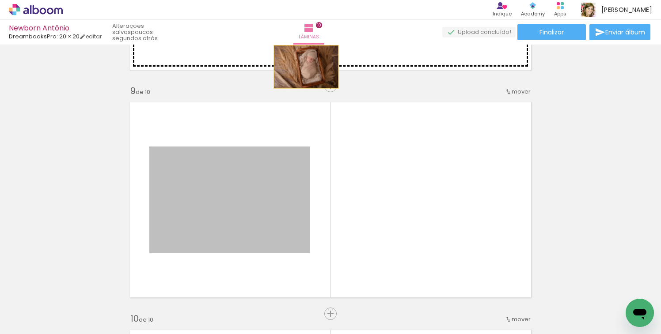
drag, startPoint x: 279, startPoint y: 217, endPoint x: 306, endPoint y: 66, distance: 153.0
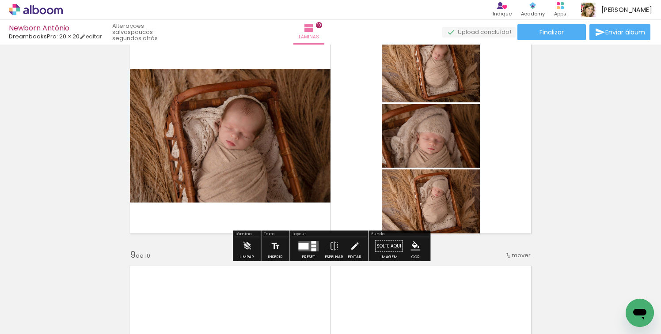
scroll to position [1623, 0]
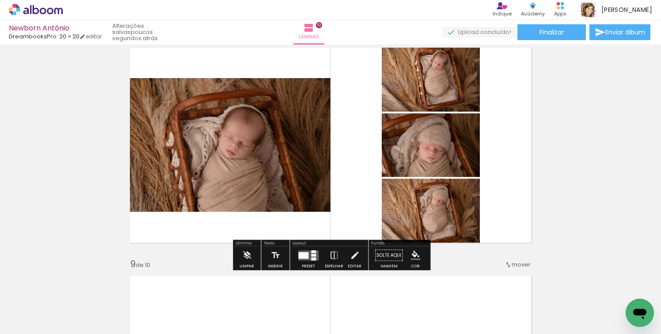
click at [296, 261] on div at bounding box center [308, 256] width 24 height 18
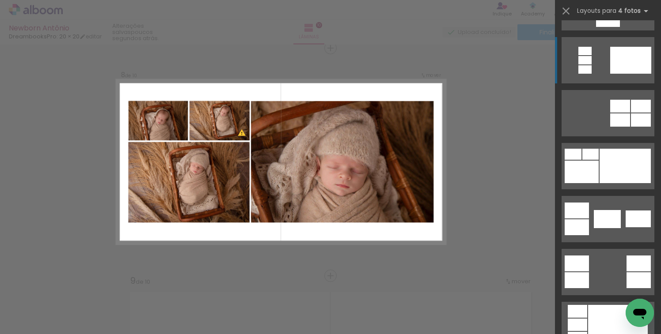
scroll to position [155, 0]
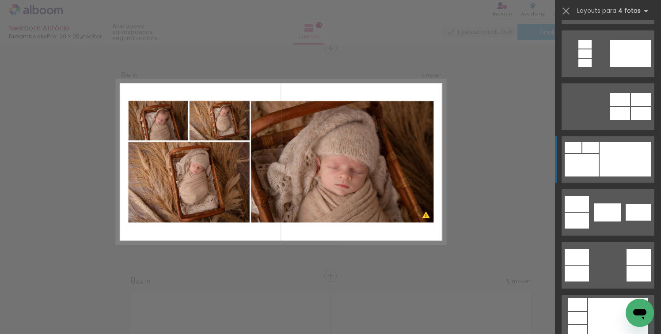
click at [609, 204] on div at bounding box center [607, 213] width 27 height 18
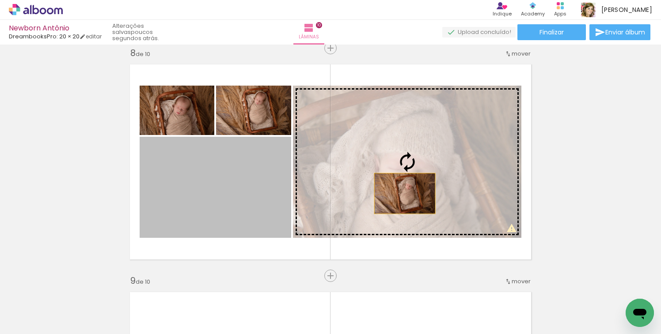
drag, startPoint x: 252, startPoint y: 207, endPoint x: 406, endPoint y: 193, distance: 154.3
click at [0, 0] on slot at bounding box center [0, 0] width 0 height 0
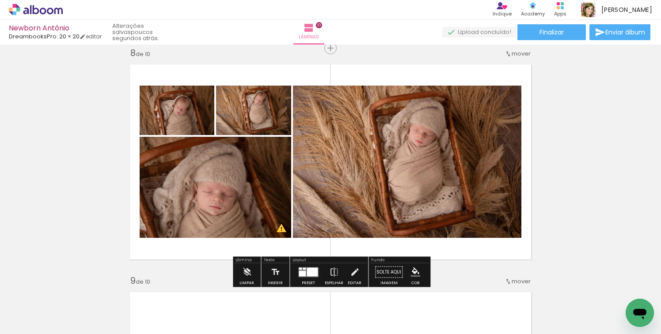
click at [301, 277] on quentale-layouter at bounding box center [308, 272] width 20 height 10
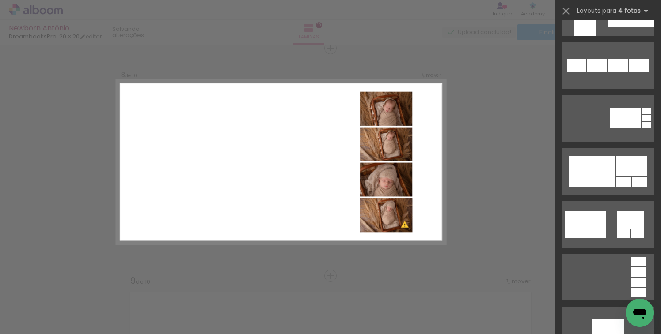
scroll to position [630, 0]
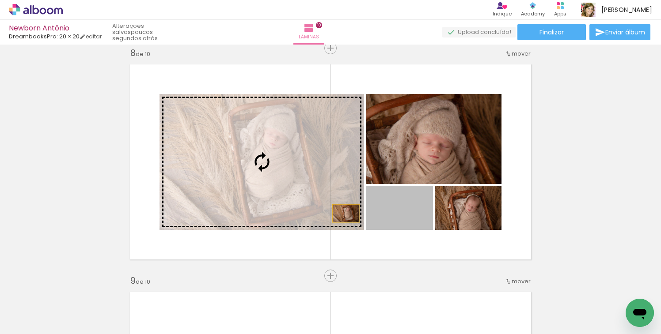
drag, startPoint x: 405, startPoint y: 219, endPoint x: 276, endPoint y: 190, distance: 132.6
click at [0, 0] on slot at bounding box center [0, 0] width 0 height 0
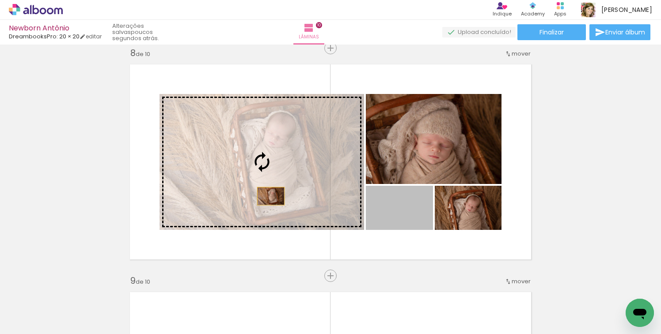
drag, startPoint x: 410, startPoint y: 219, endPoint x: 271, endPoint y: 196, distance: 141.0
click at [0, 0] on slot at bounding box center [0, 0] width 0 height 0
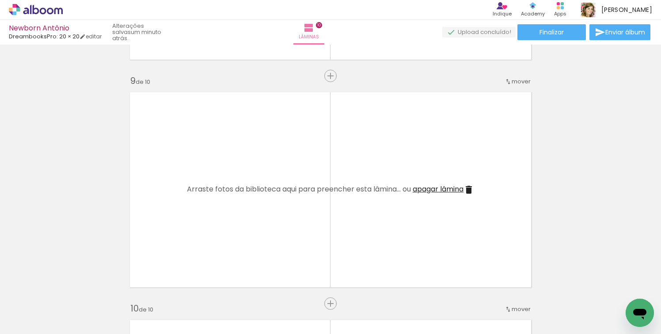
scroll to position [1807, 0]
click at [446, 188] on span "apagar lâmina" at bounding box center [438, 189] width 51 height 10
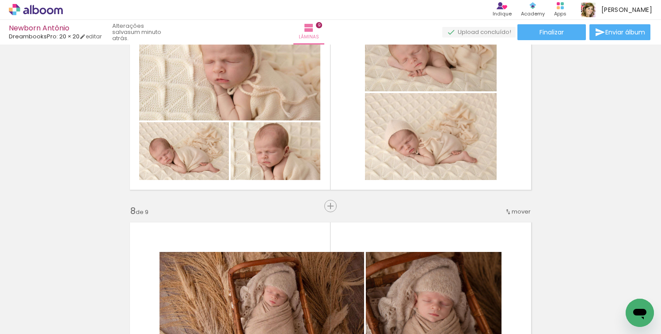
scroll to position [1440, 0]
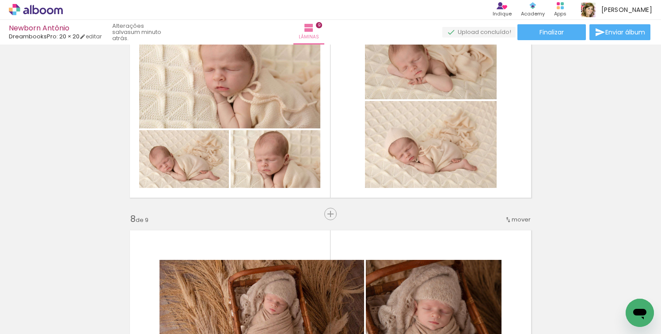
click at [331, 214] on span "Inserir lâmina" at bounding box center [334, 215] width 34 height 6
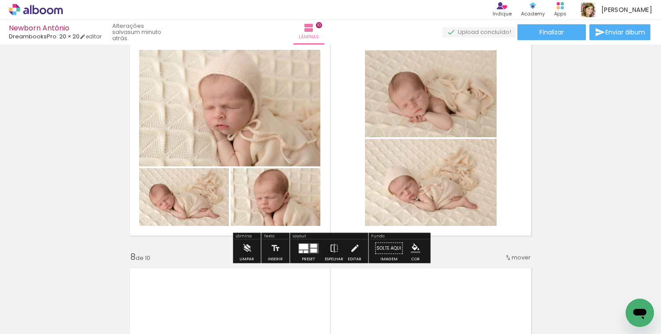
scroll to position [1405, 0]
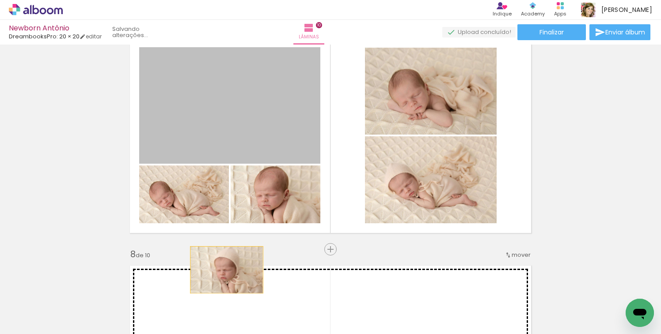
drag, startPoint x: 240, startPoint y: 114, endPoint x: 227, endPoint y: 270, distance: 156.5
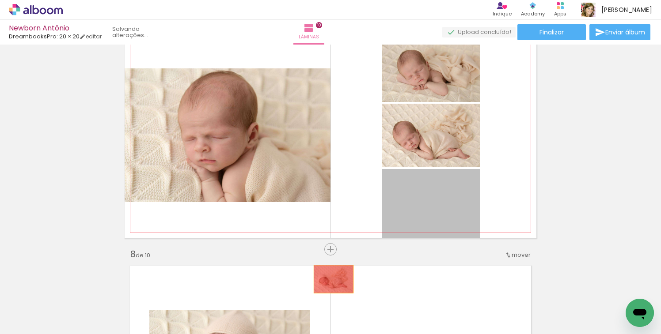
drag, startPoint x: 394, startPoint y: 201, endPoint x: 333, endPoint y: 279, distance: 98.2
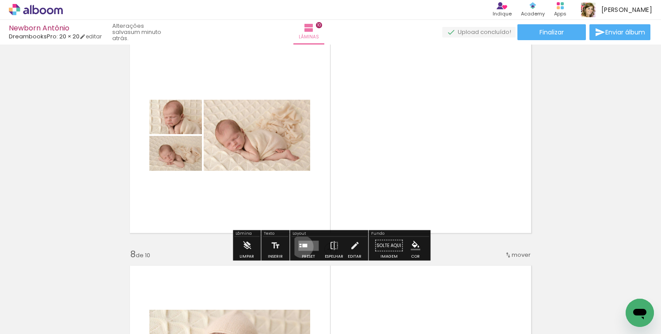
click at [302, 246] on div at bounding box center [304, 246] width 5 height 4
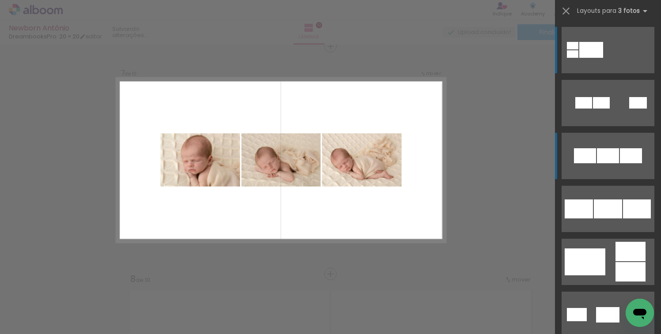
scroll to position [1379, 0]
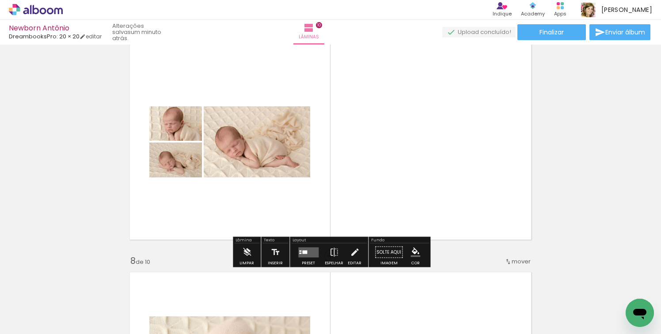
scroll to position [1432, 0]
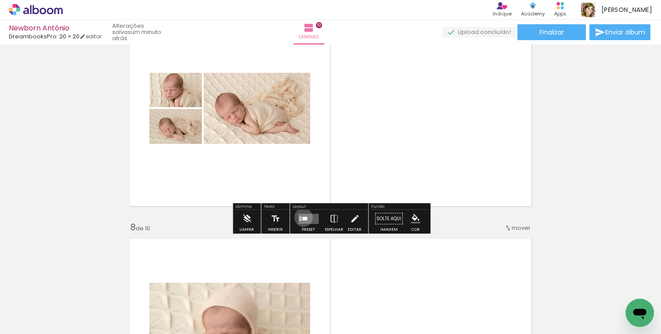
click at [302, 217] on div at bounding box center [304, 219] width 5 height 4
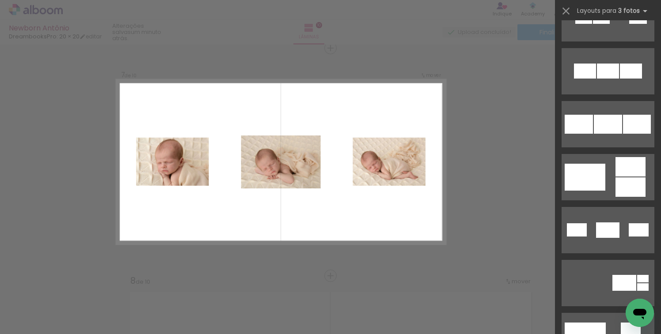
scroll to position [86, 0]
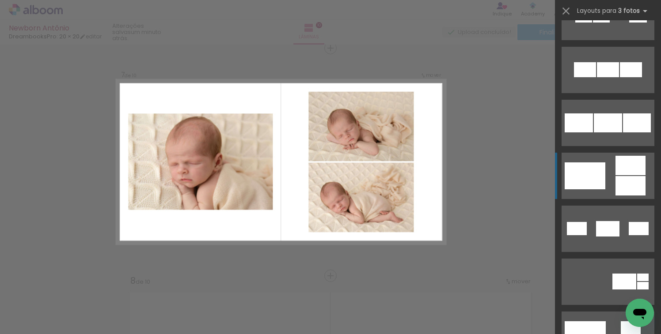
click at [592, 23] on div at bounding box center [583, 16] width 17 height 11
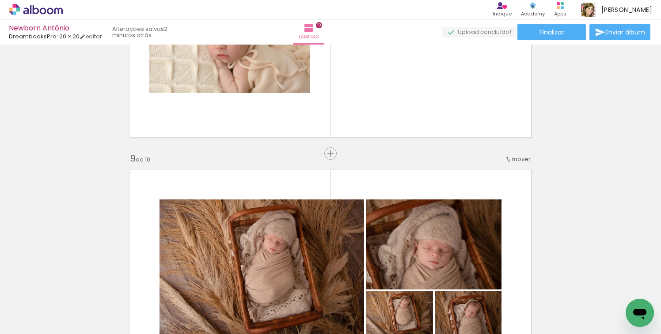
scroll to position [1728, 0]
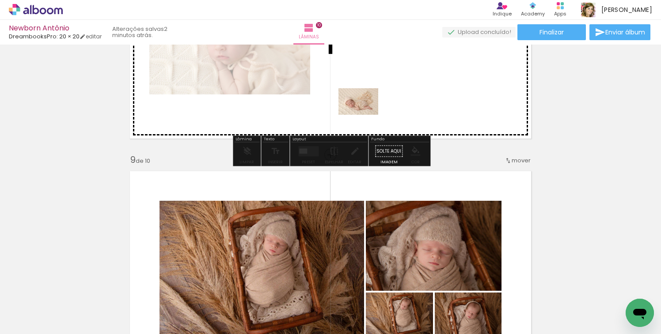
drag, startPoint x: 330, startPoint y: 301, endPoint x: 368, endPoint y: 109, distance: 196.0
click at [368, 109] on quentale-workspace at bounding box center [330, 167] width 661 height 334
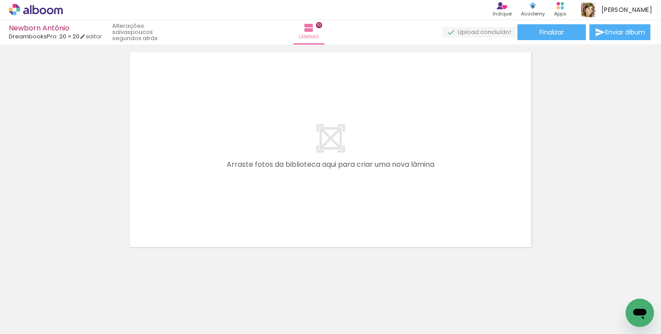
scroll to position [2303, 0]
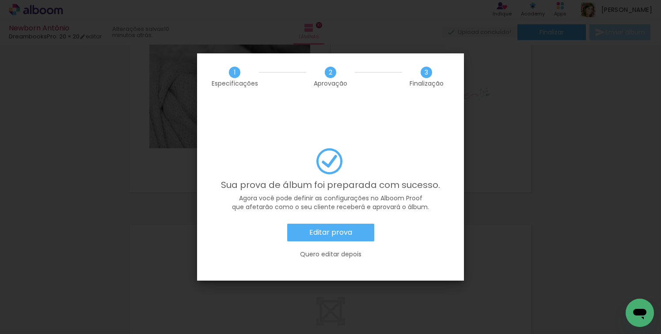
scroll to position [0, 997]
click at [0, 0] on slot "Editar prova" at bounding box center [0, 0] width 0 height 0
